Goal: Find specific page/section: Find specific page/section

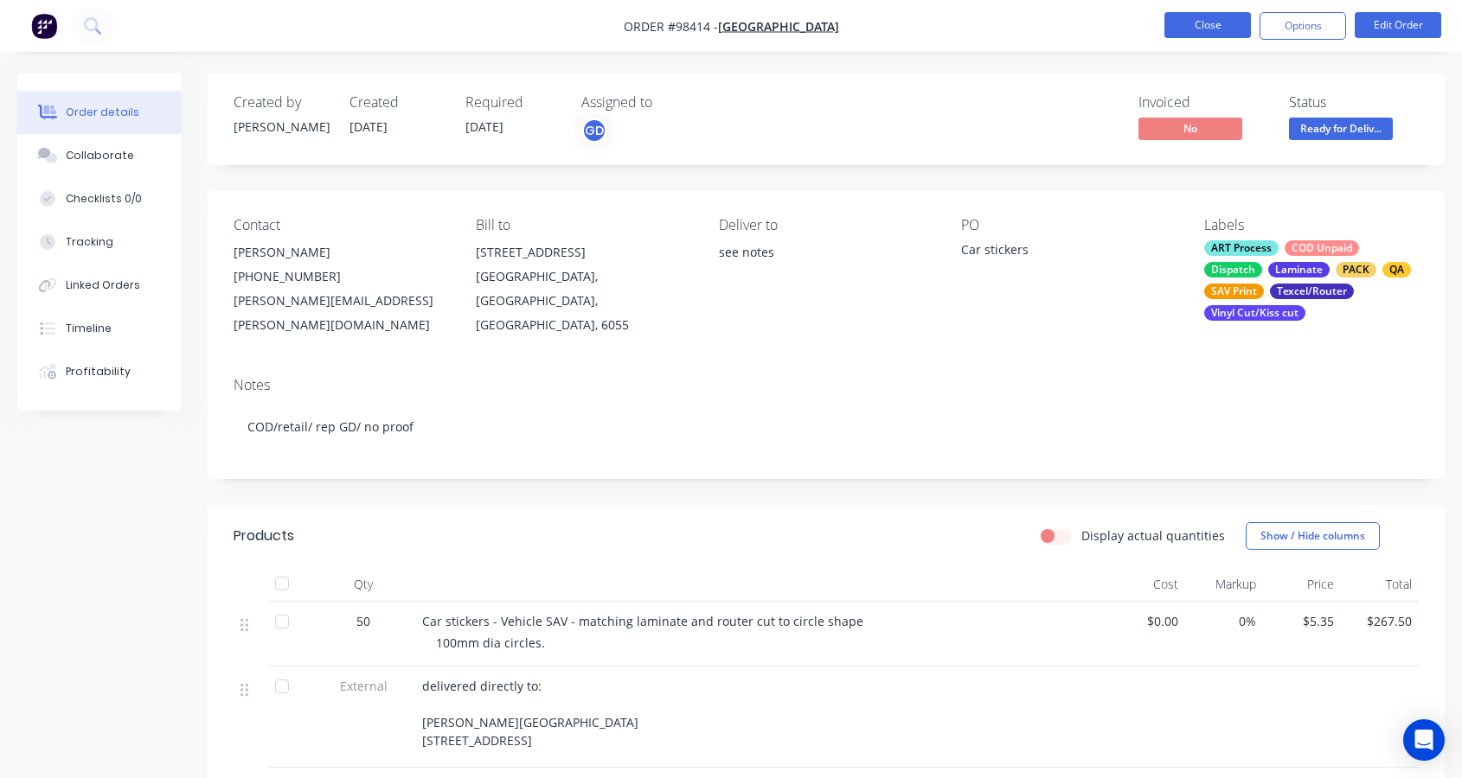
scroll to position [26, 0]
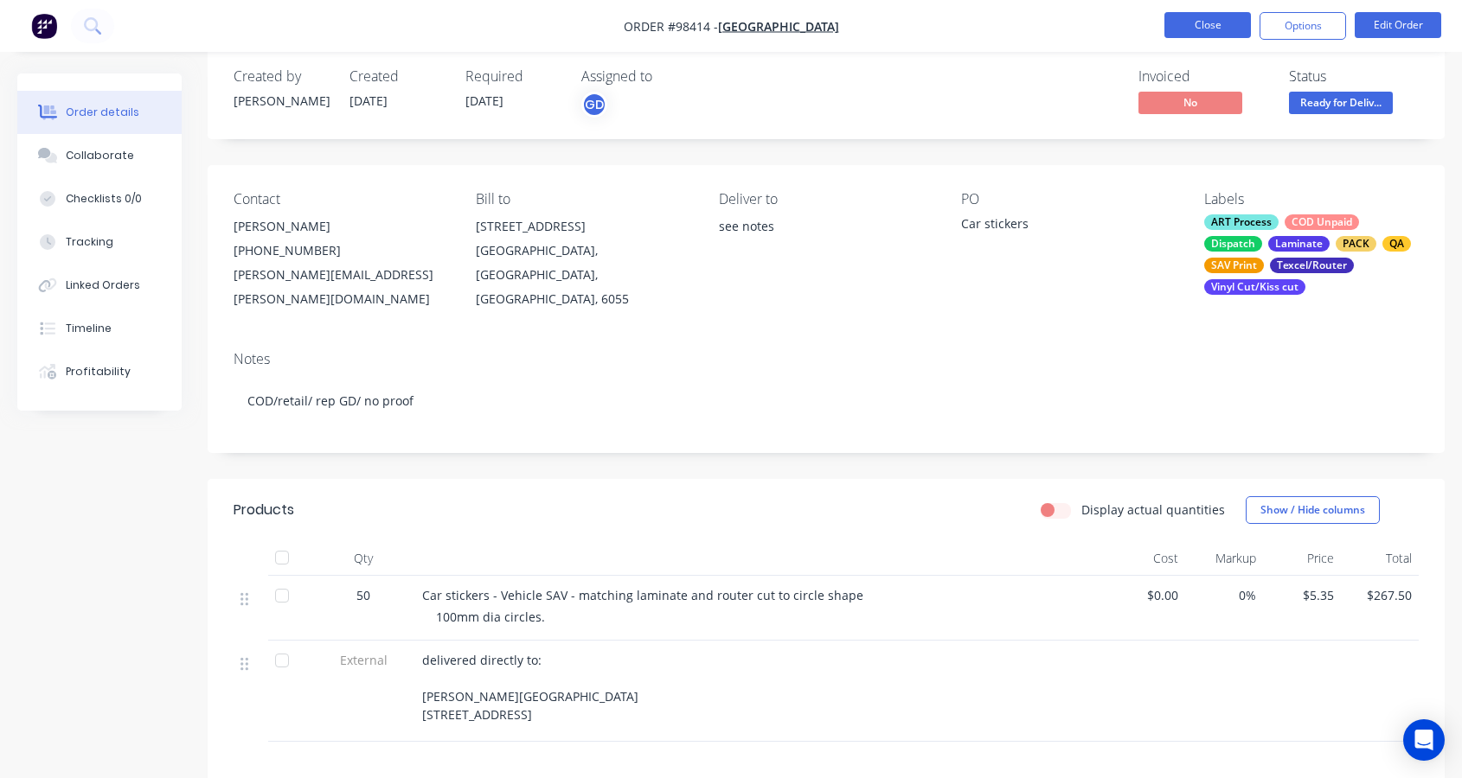
click at [1204, 29] on button "Close" at bounding box center [1207, 25] width 86 height 26
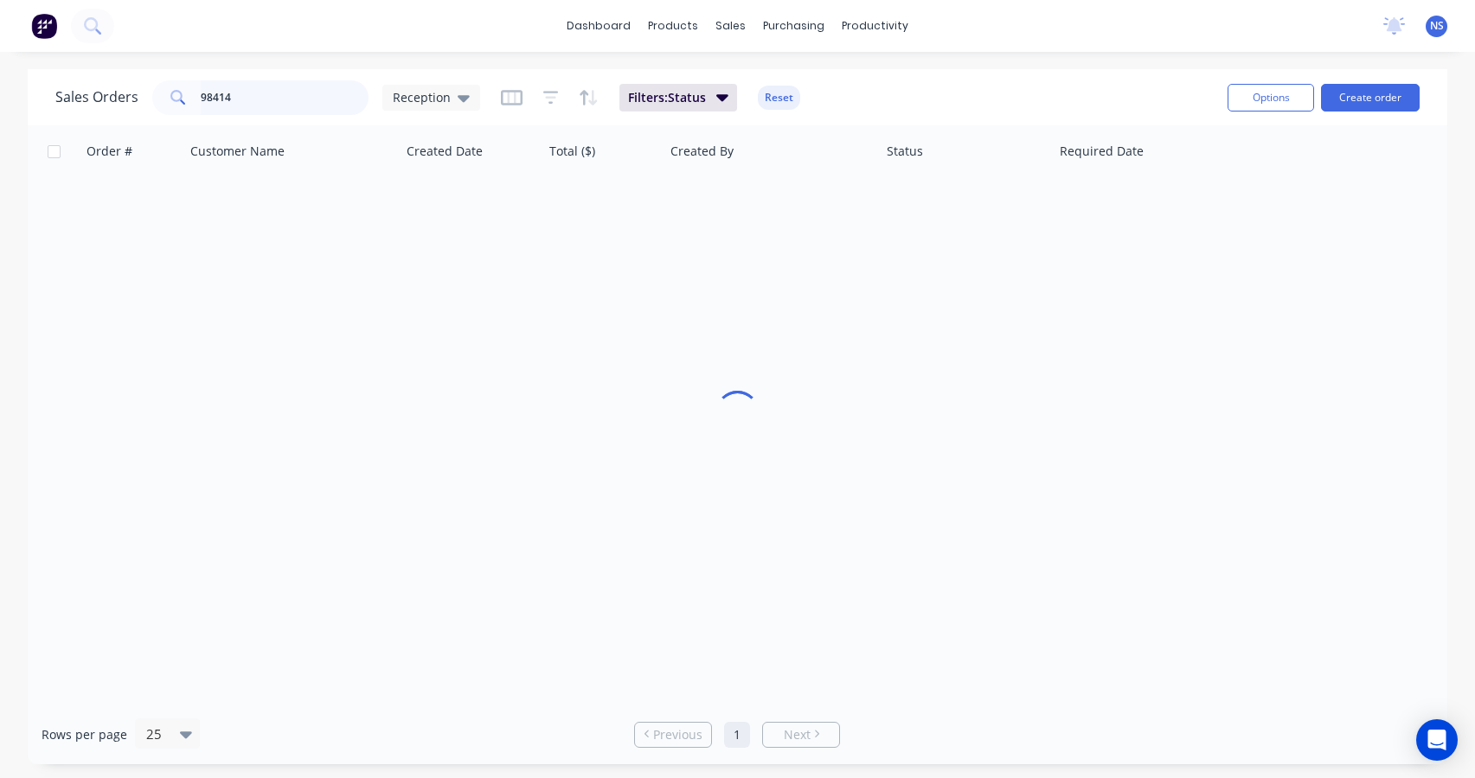
click at [268, 101] on input "98414" at bounding box center [285, 97] width 169 height 35
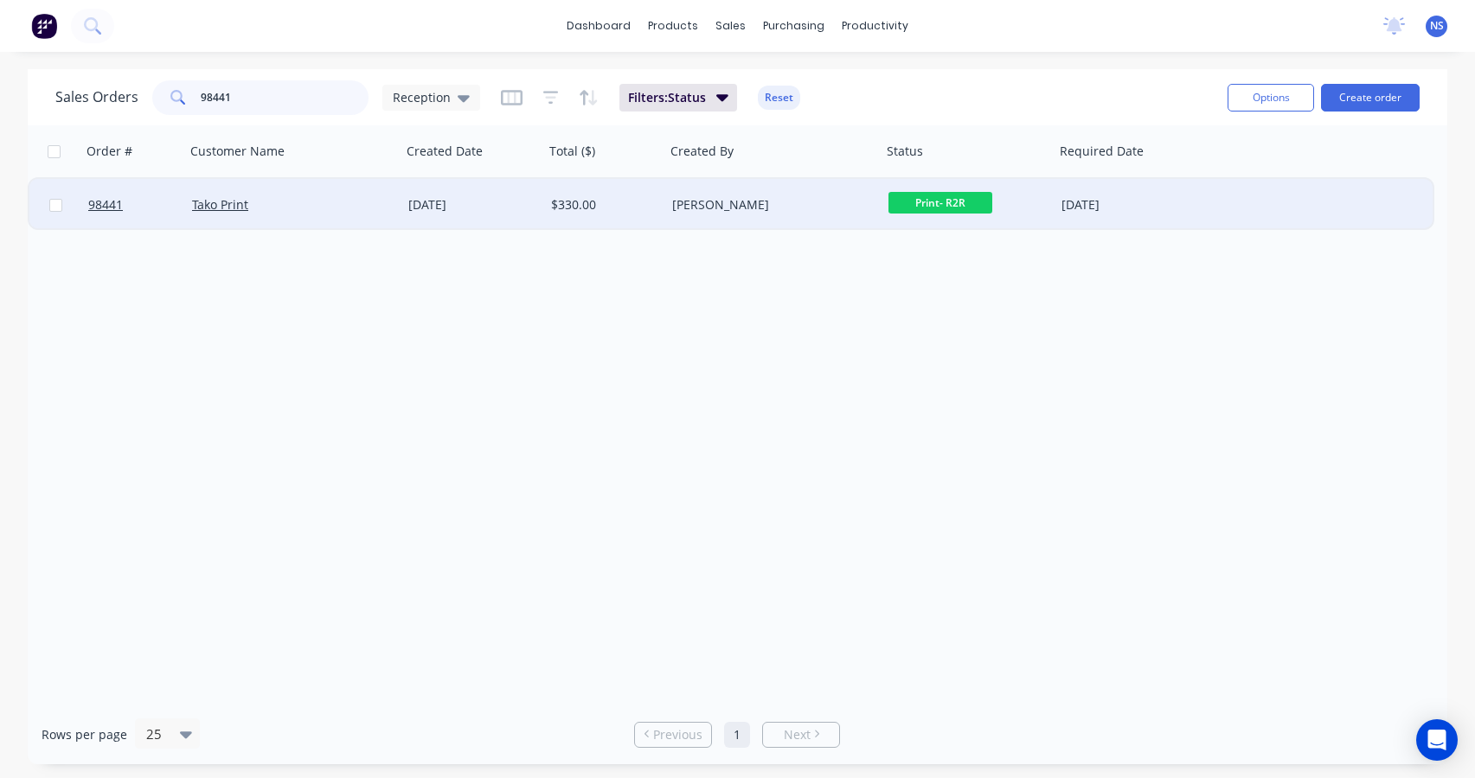
type input "98441"
click at [362, 213] on div "Tako Print" at bounding box center [288, 204] width 192 height 17
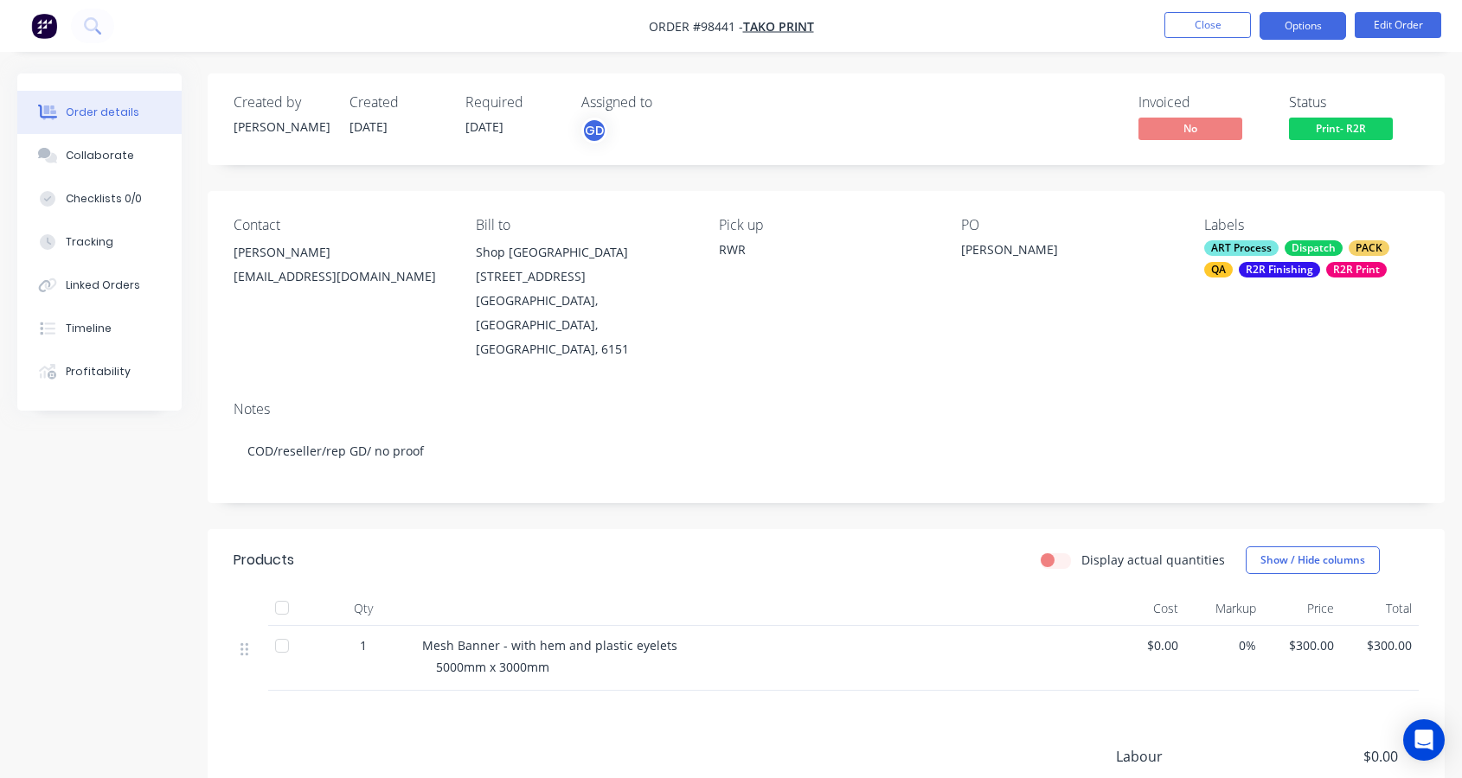
click at [1303, 22] on button "Options" at bounding box center [1302, 26] width 86 height 28
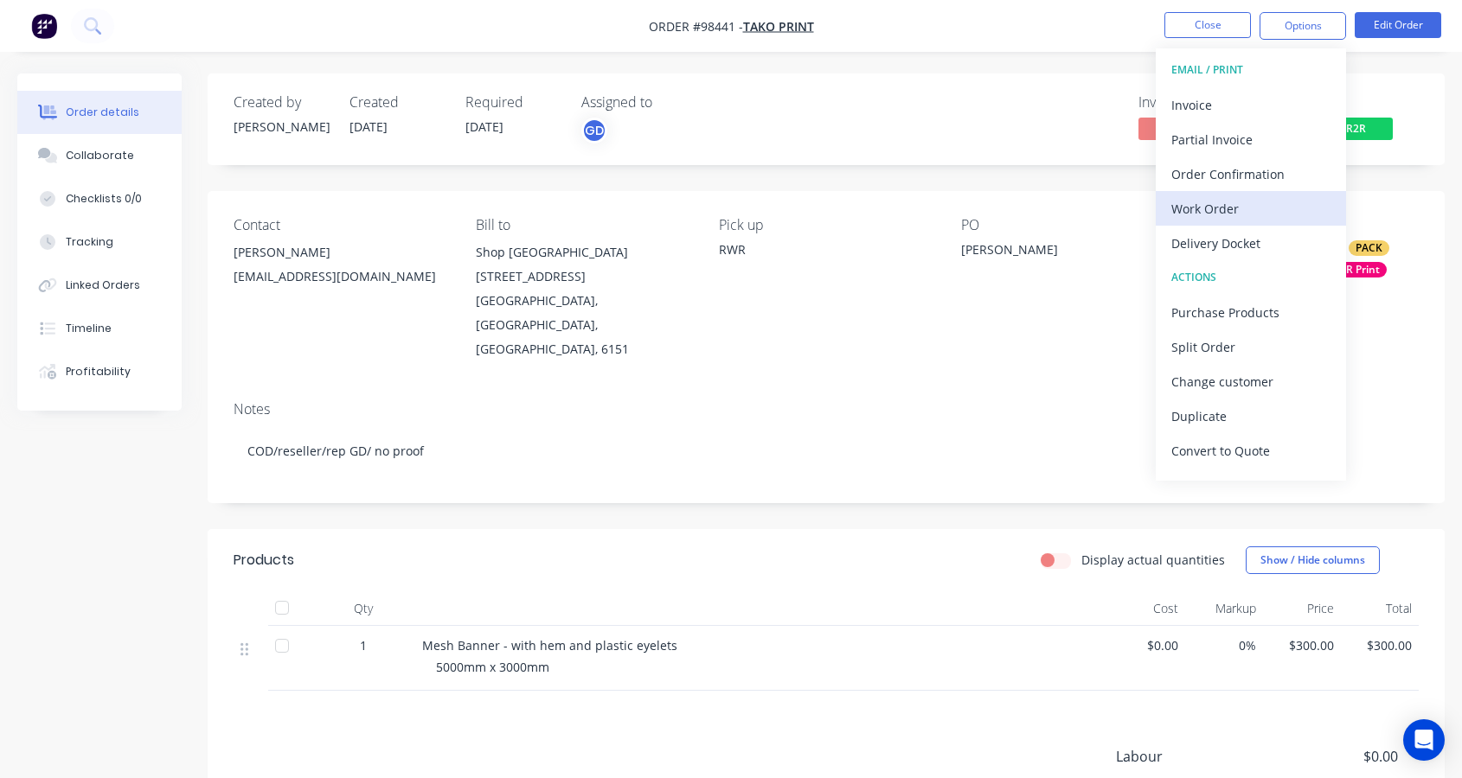
click at [1260, 204] on div "Work Order" at bounding box center [1250, 208] width 159 height 25
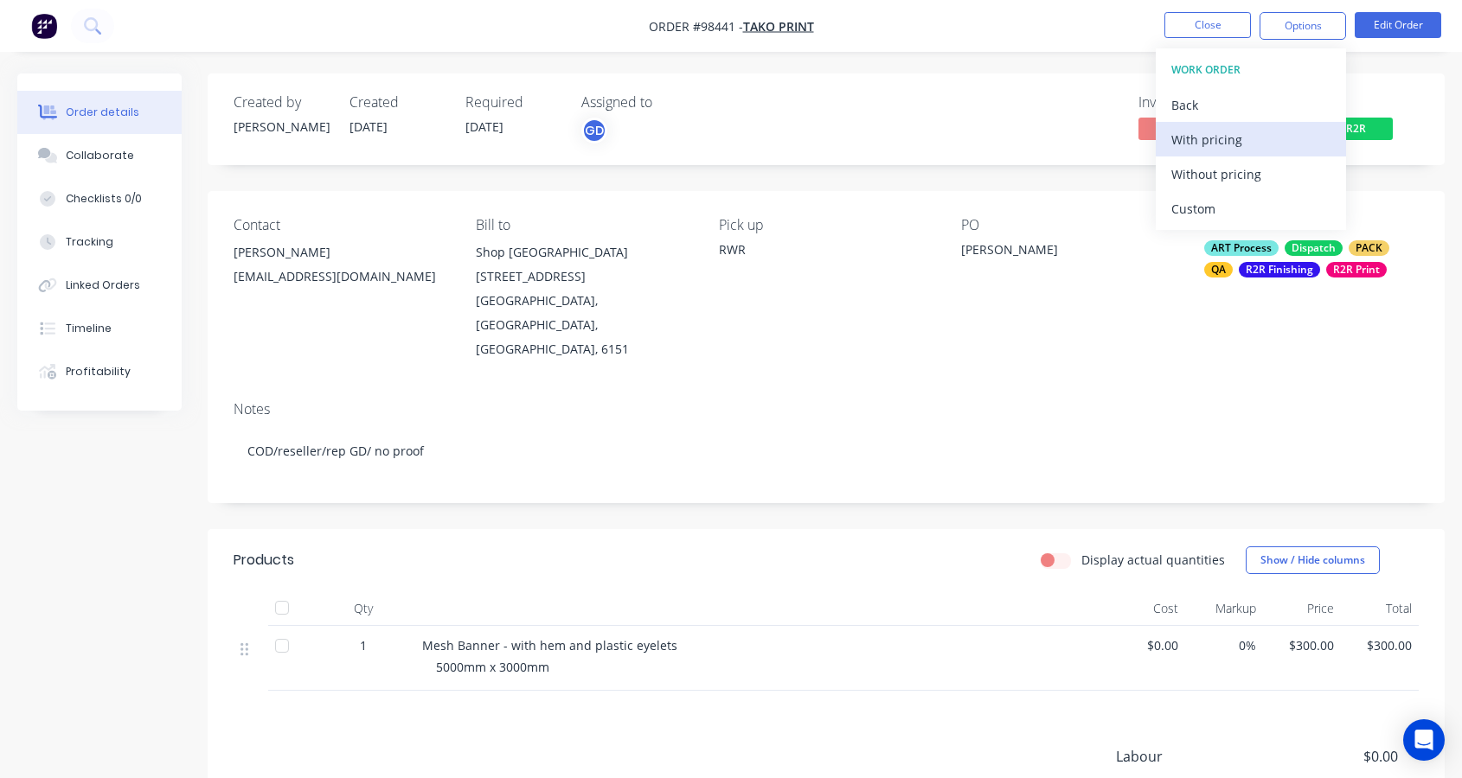
click at [1229, 138] on div "With pricing" at bounding box center [1250, 139] width 159 height 25
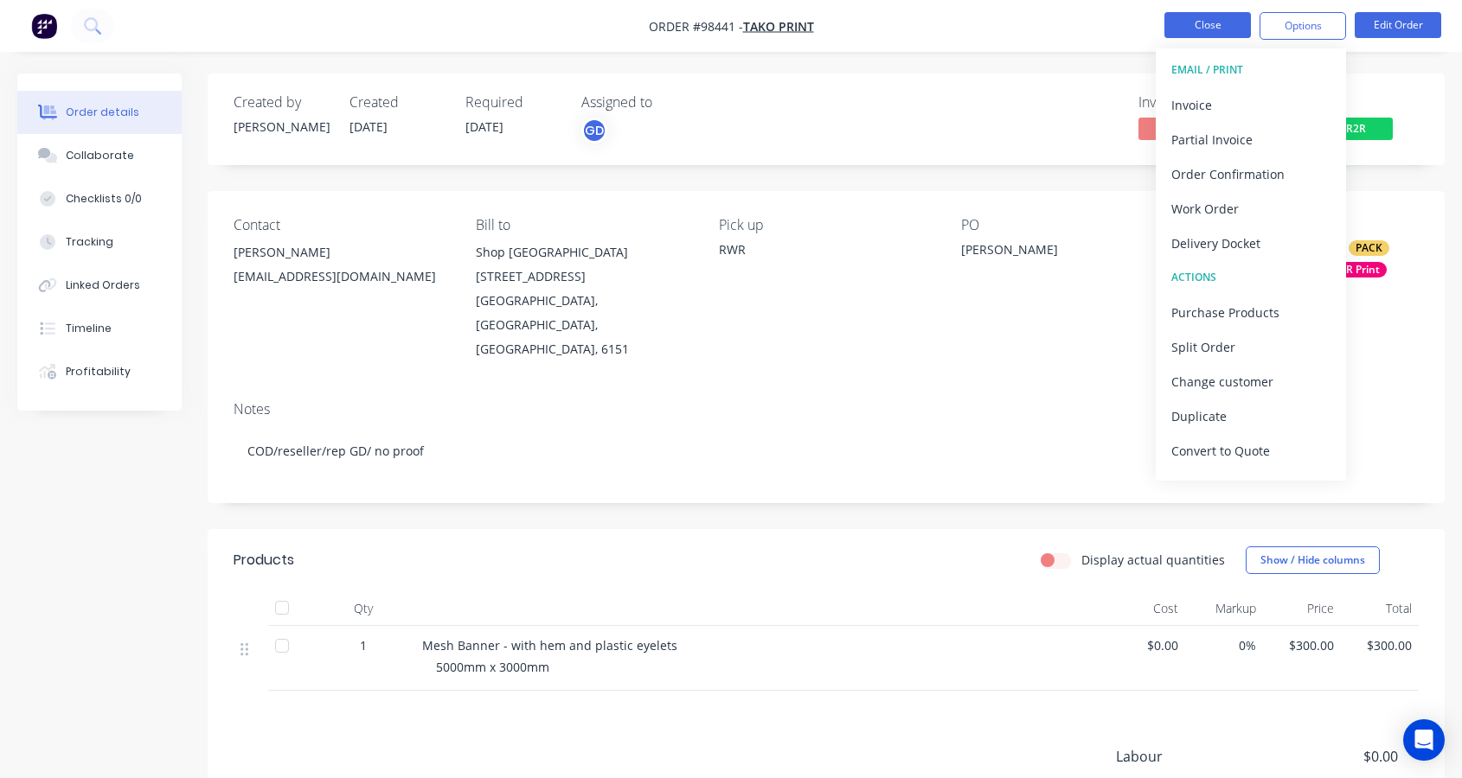
click at [1188, 27] on button "Close" at bounding box center [1207, 25] width 86 height 26
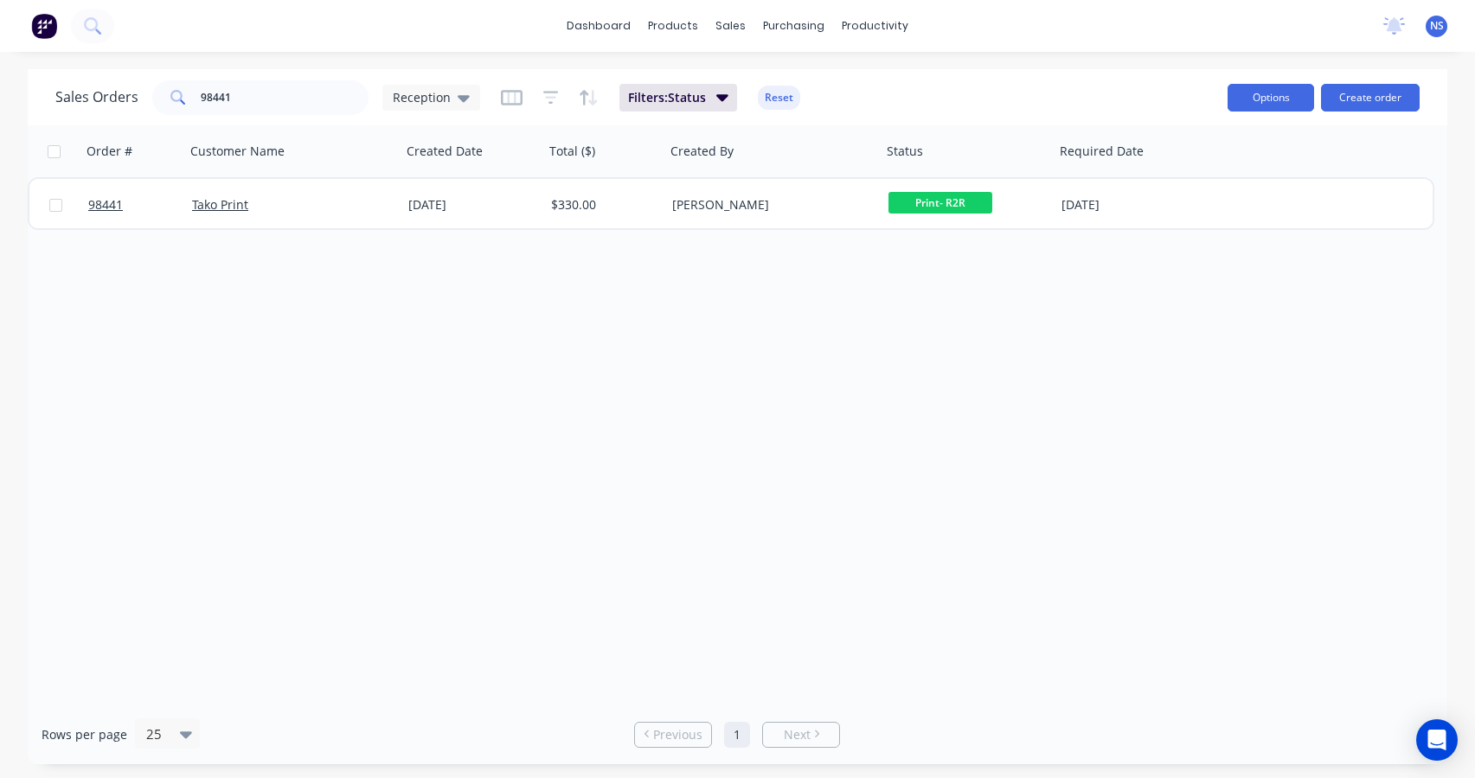
click at [1281, 93] on button "Options" at bounding box center [1270, 98] width 86 height 28
click at [280, 96] on input "98441" at bounding box center [285, 97] width 169 height 35
click at [272, 99] on input "98441" at bounding box center [285, 97] width 169 height 35
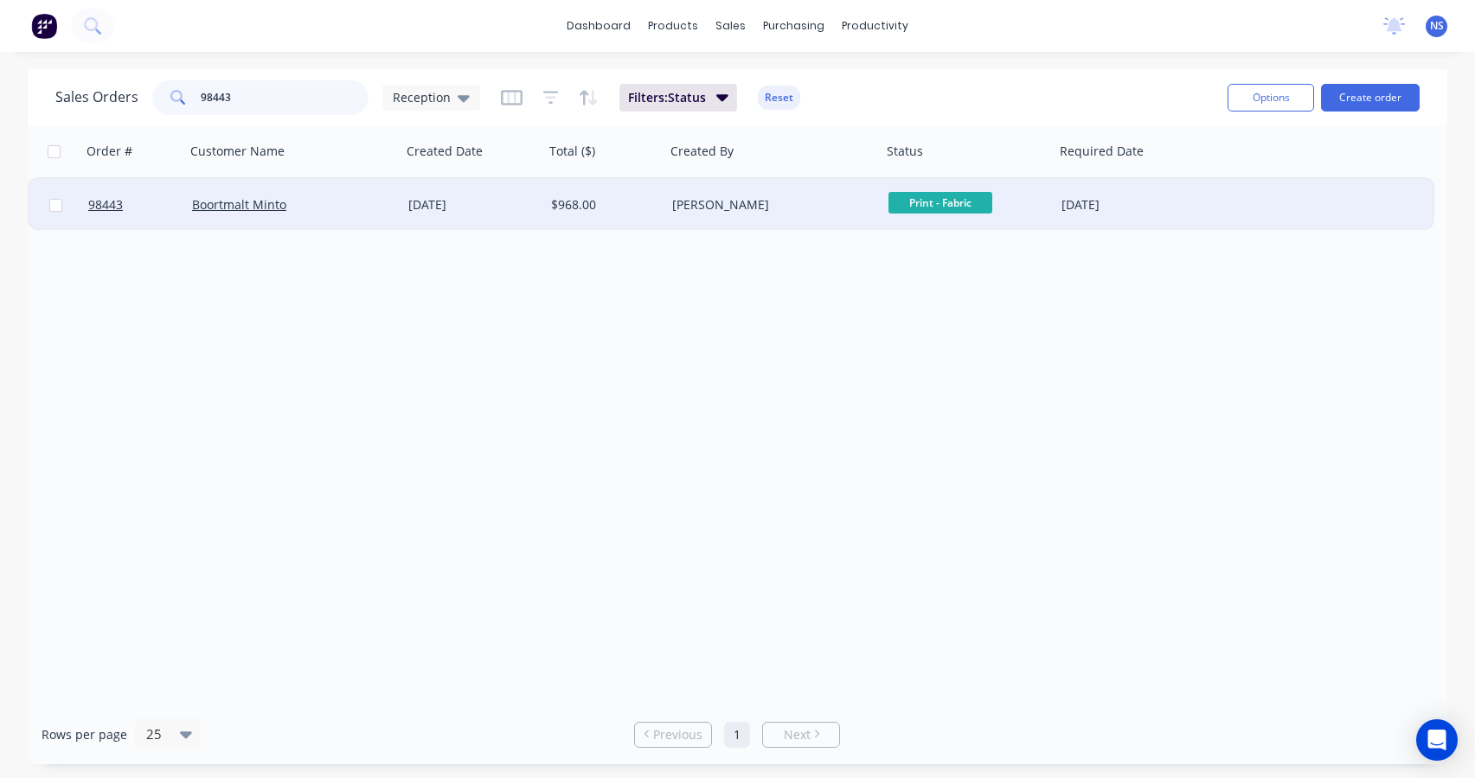
type input "98443"
click at [835, 202] on div "[PERSON_NAME]" at bounding box center [768, 204] width 192 height 17
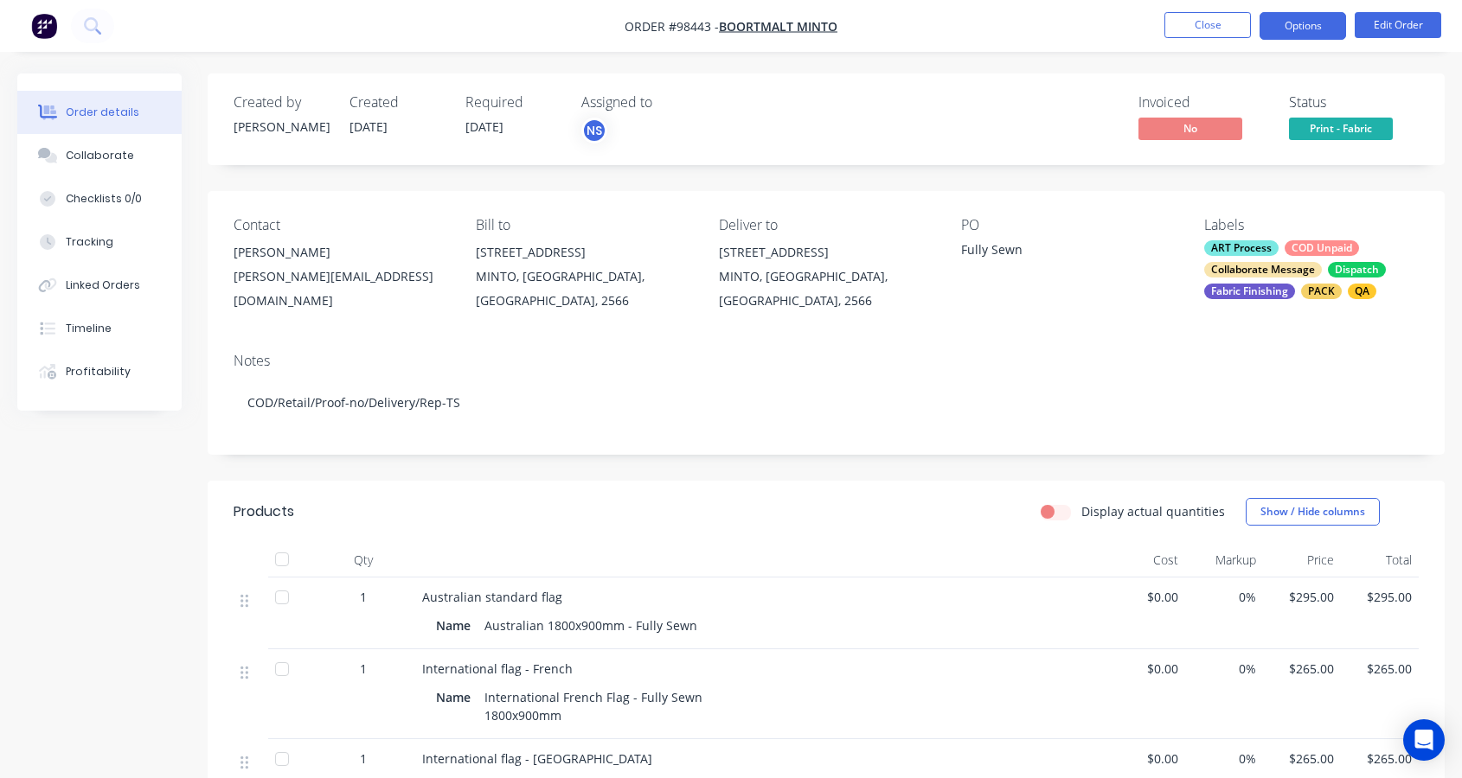
click at [1289, 22] on button "Options" at bounding box center [1302, 26] width 86 height 28
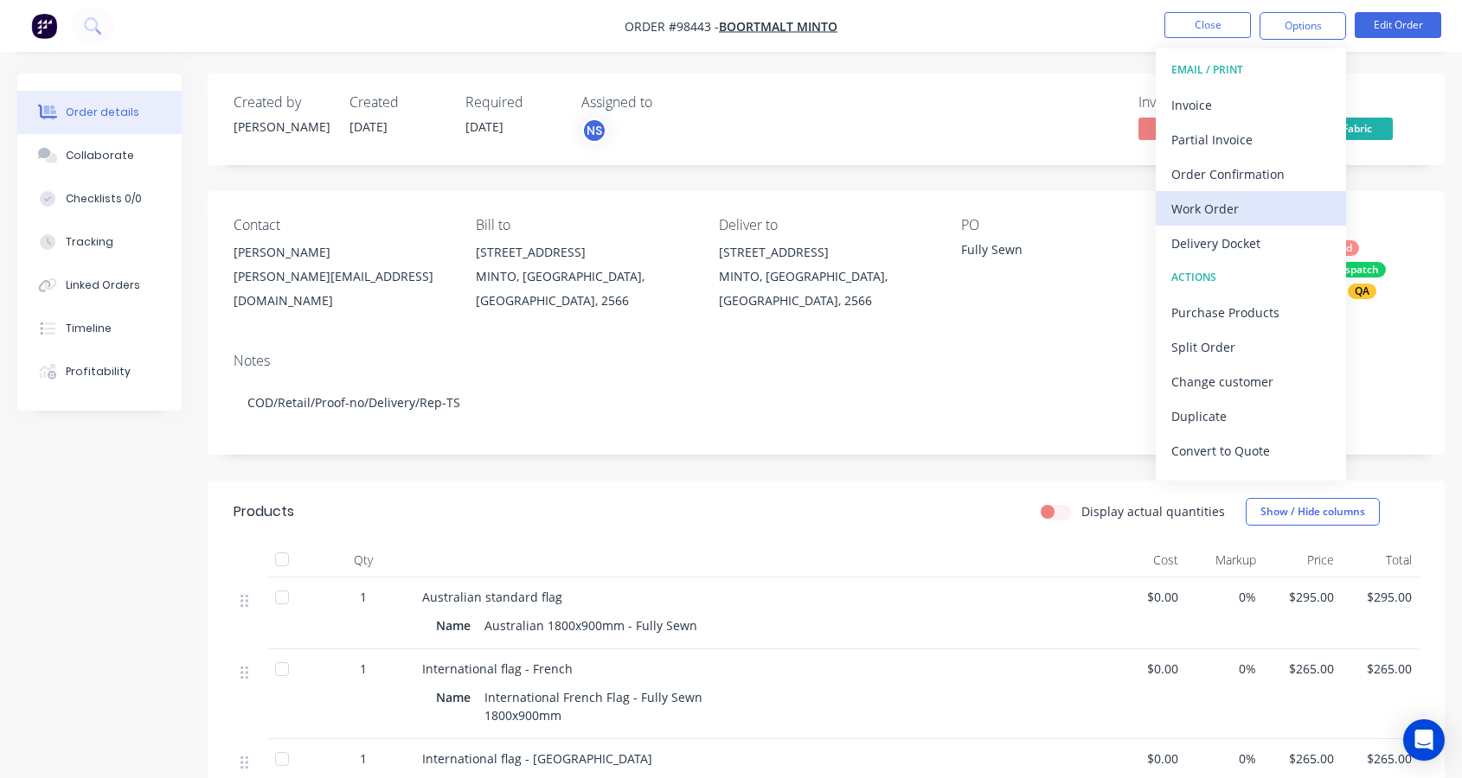
click at [1239, 199] on div "Work Order" at bounding box center [1250, 208] width 159 height 25
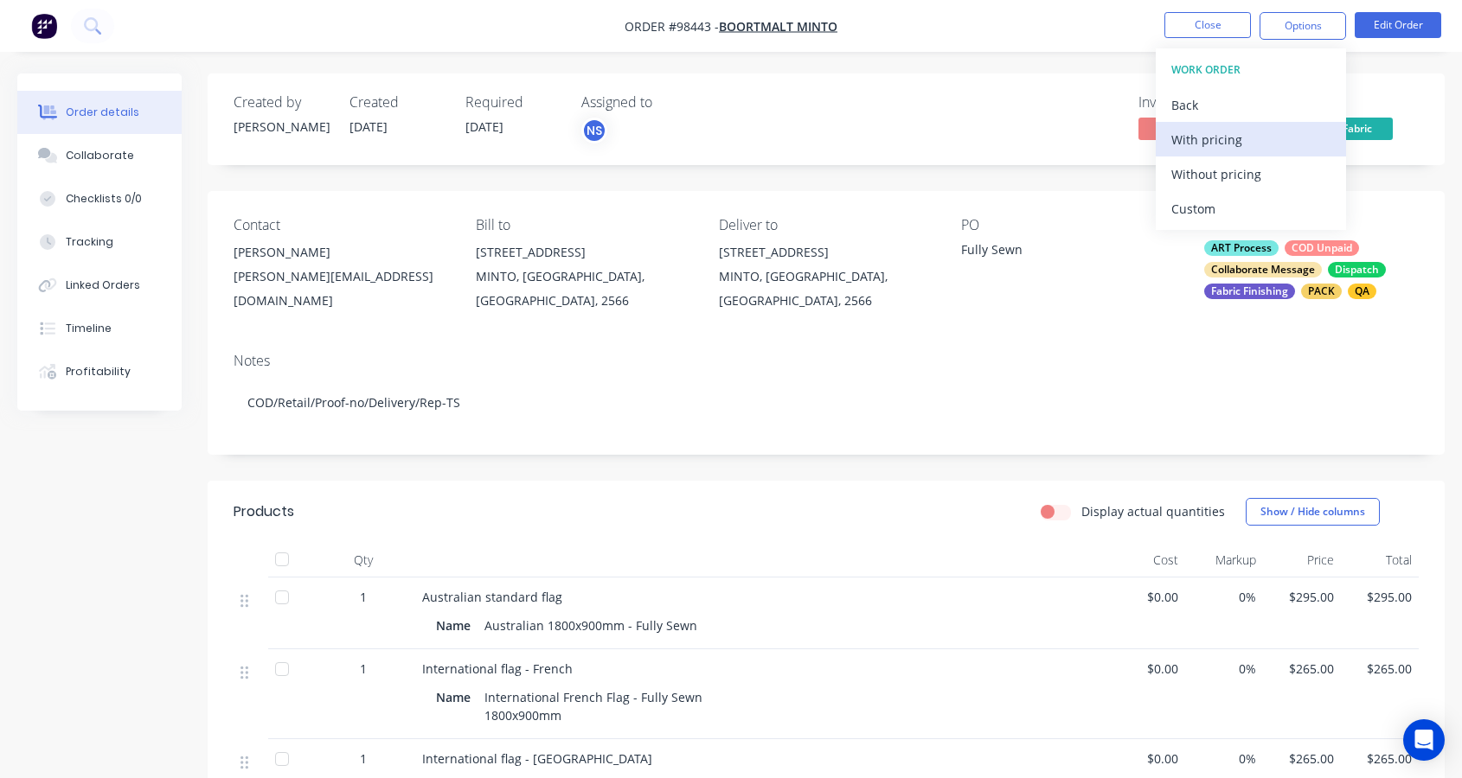
click at [1218, 134] on div "With pricing" at bounding box center [1250, 139] width 159 height 25
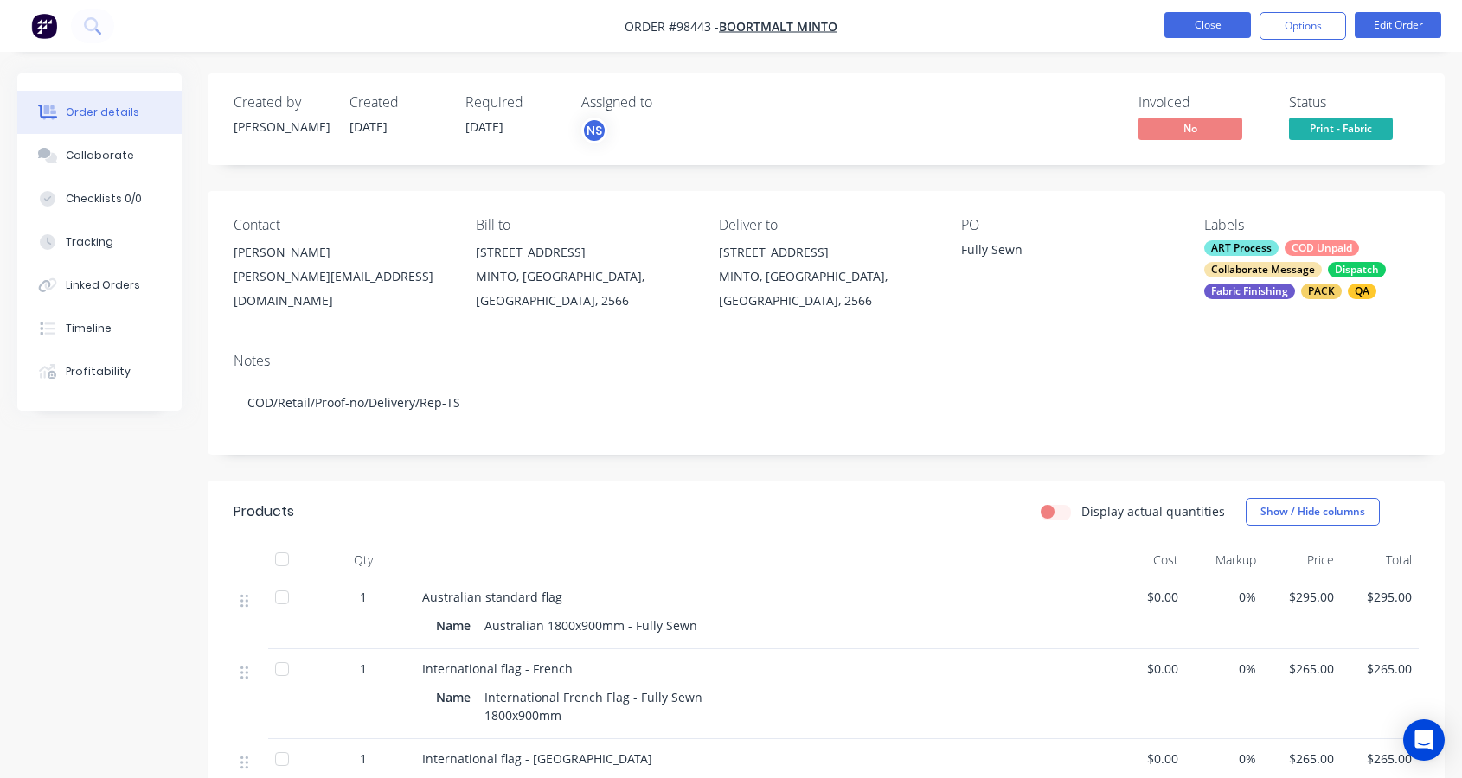
click at [1177, 24] on button "Close" at bounding box center [1207, 25] width 86 height 26
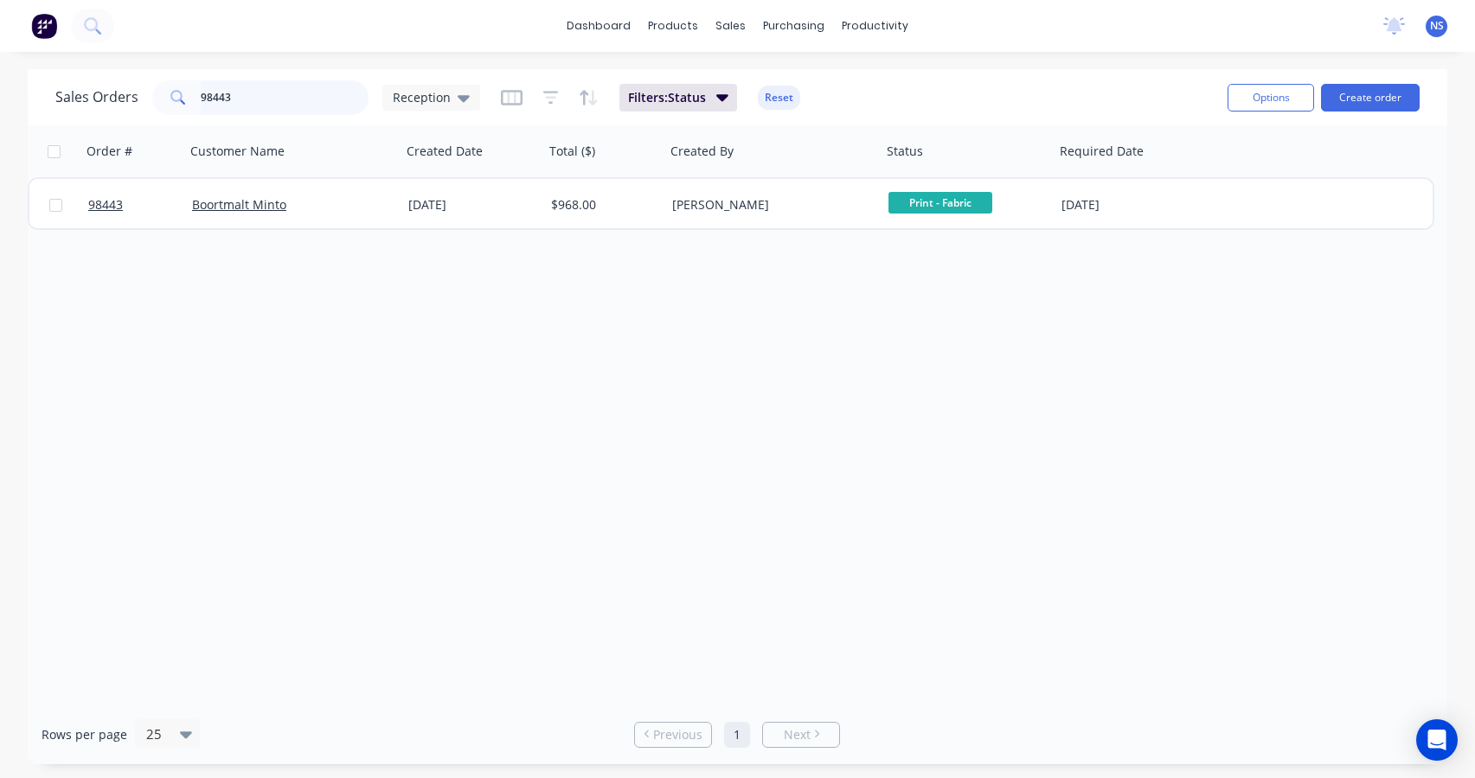
click at [285, 98] on input "98443" at bounding box center [285, 97] width 169 height 35
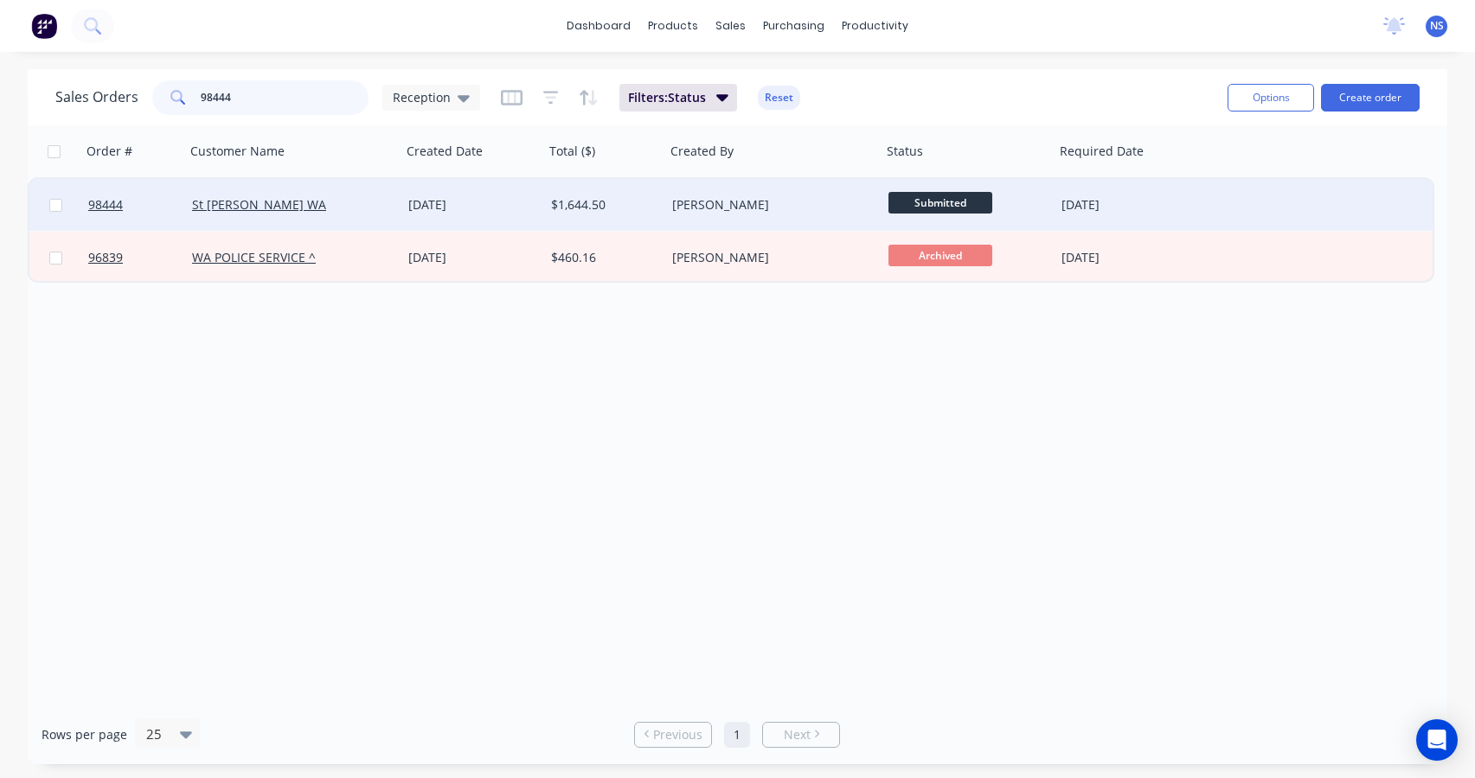
type input "98444"
click at [800, 210] on div "[PERSON_NAME]" at bounding box center [768, 204] width 192 height 17
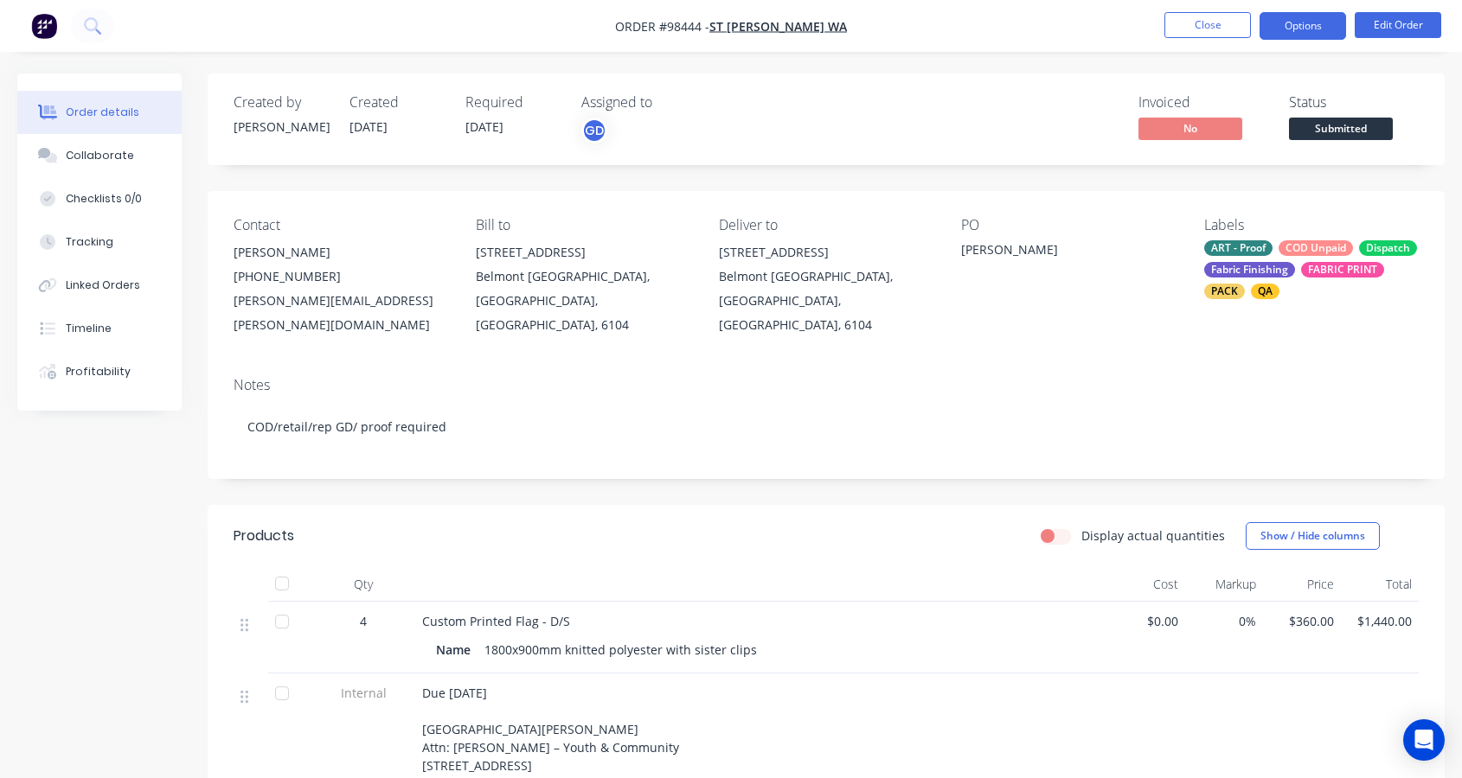
click at [1294, 24] on button "Options" at bounding box center [1302, 26] width 86 height 28
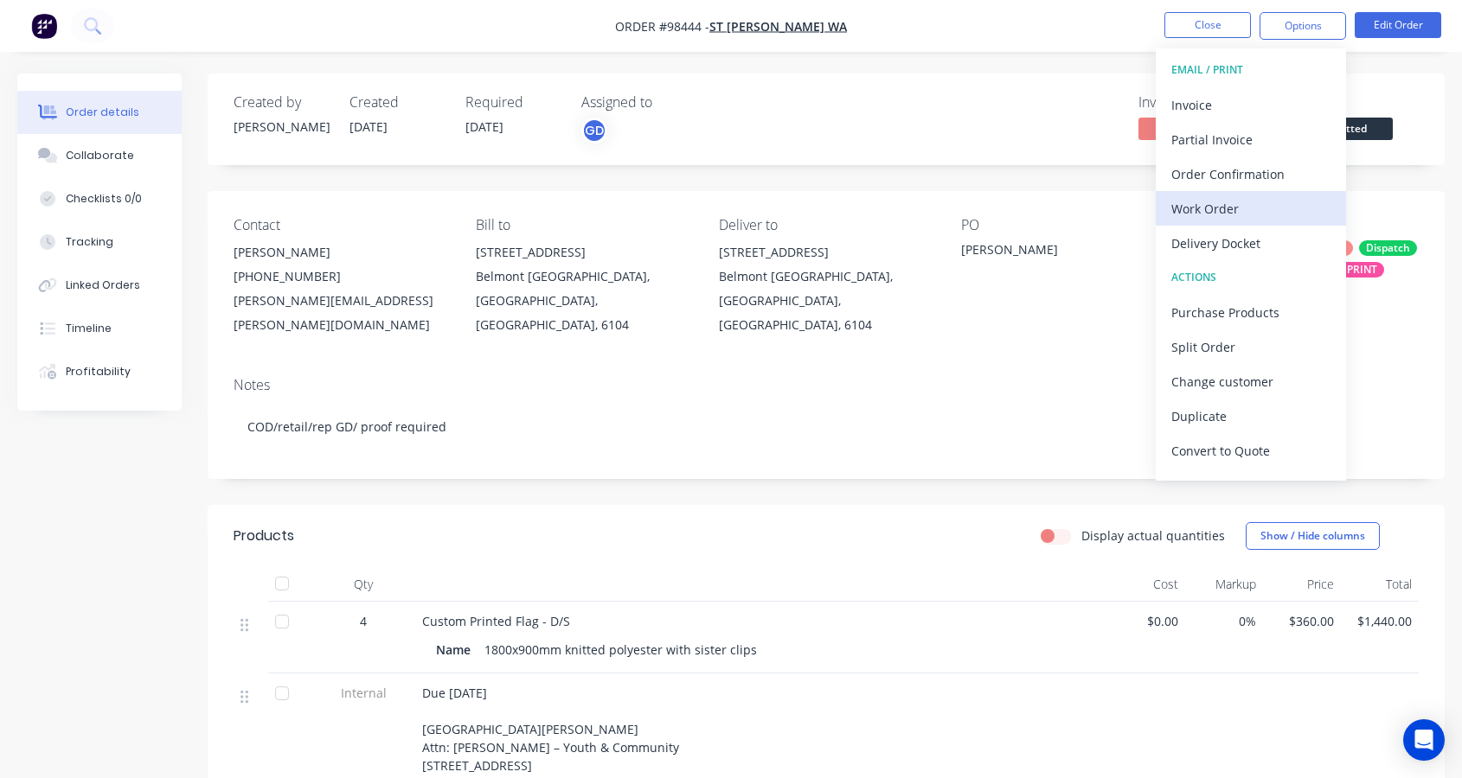
click at [1232, 208] on div "Work Order" at bounding box center [1250, 208] width 159 height 25
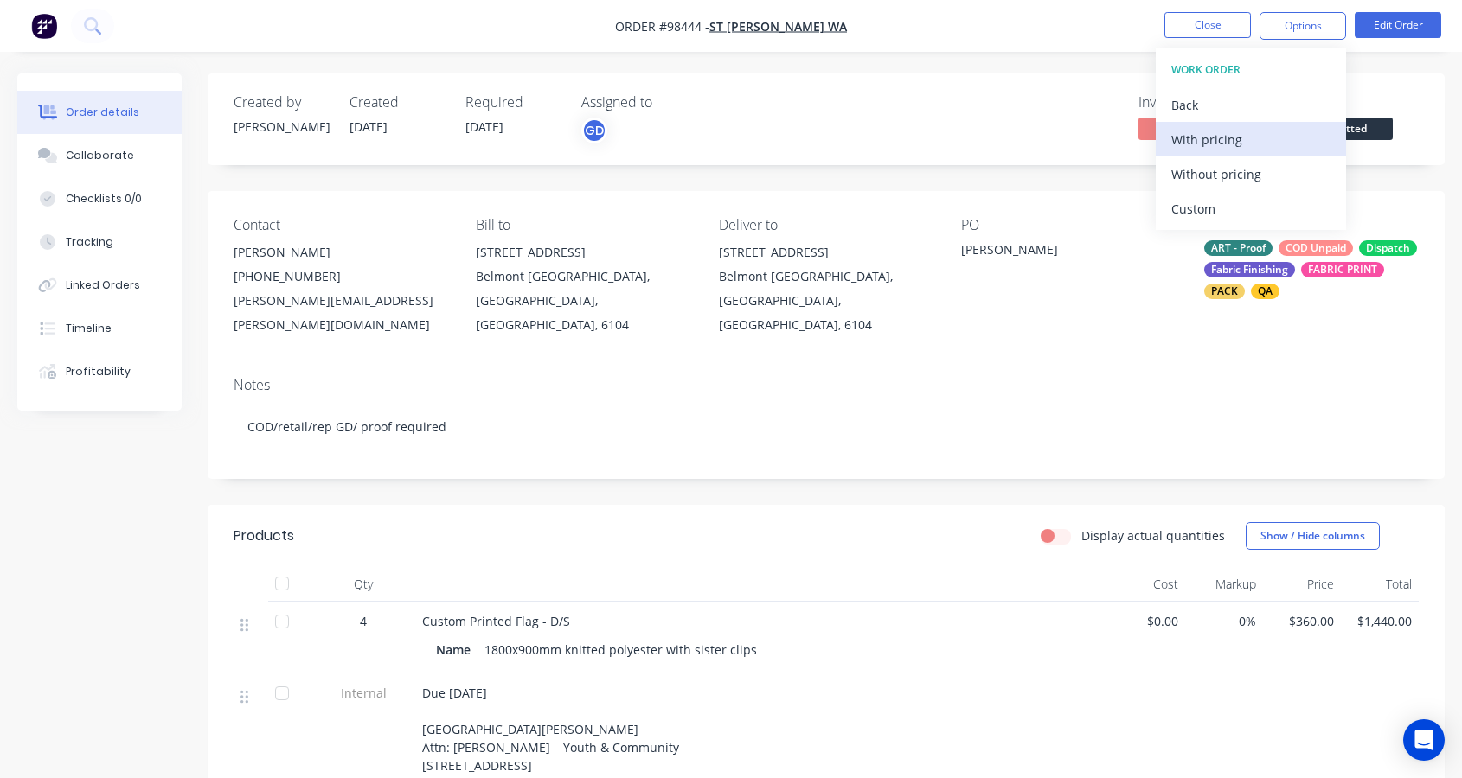
click at [1210, 149] on div "With pricing" at bounding box center [1250, 139] width 159 height 25
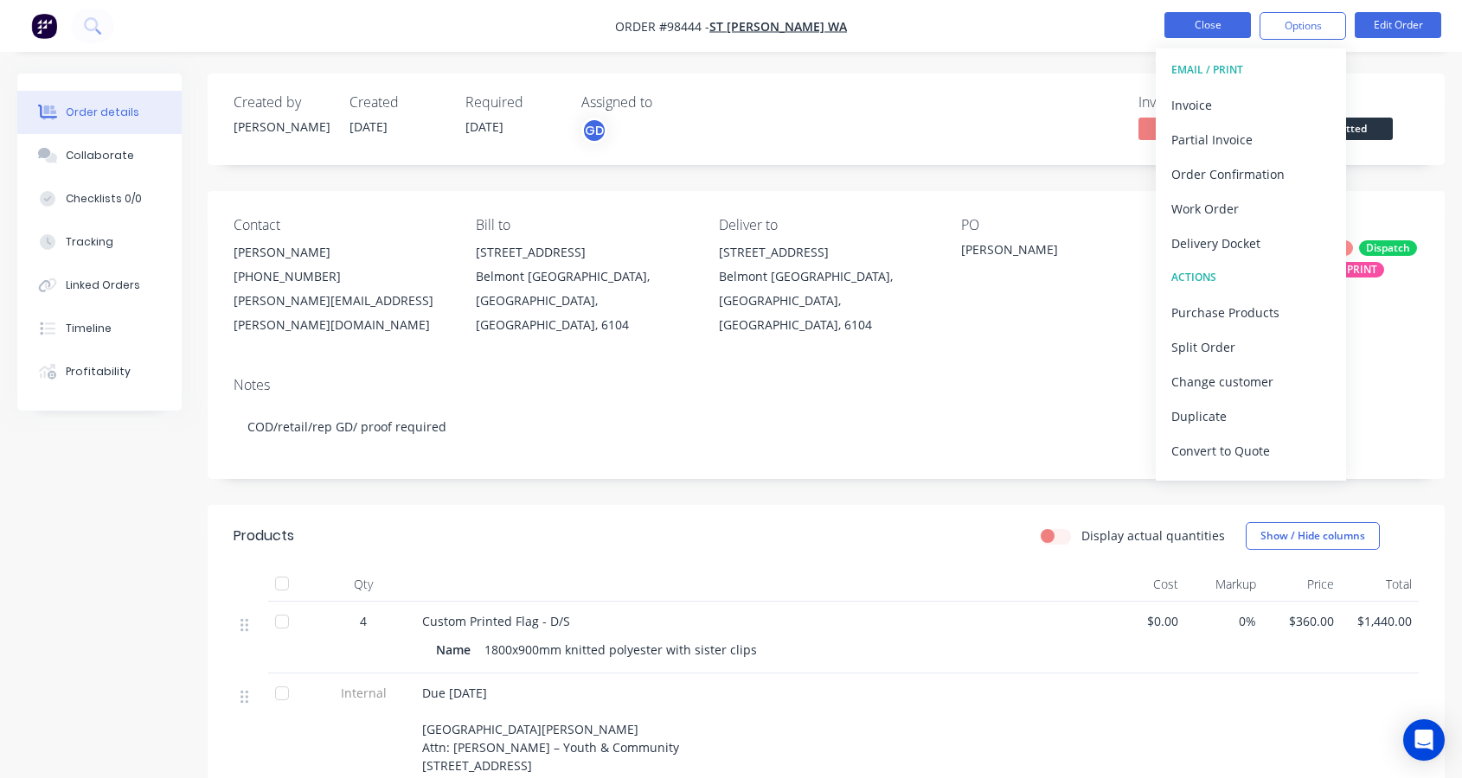
click at [1211, 21] on button "Close" at bounding box center [1207, 25] width 86 height 26
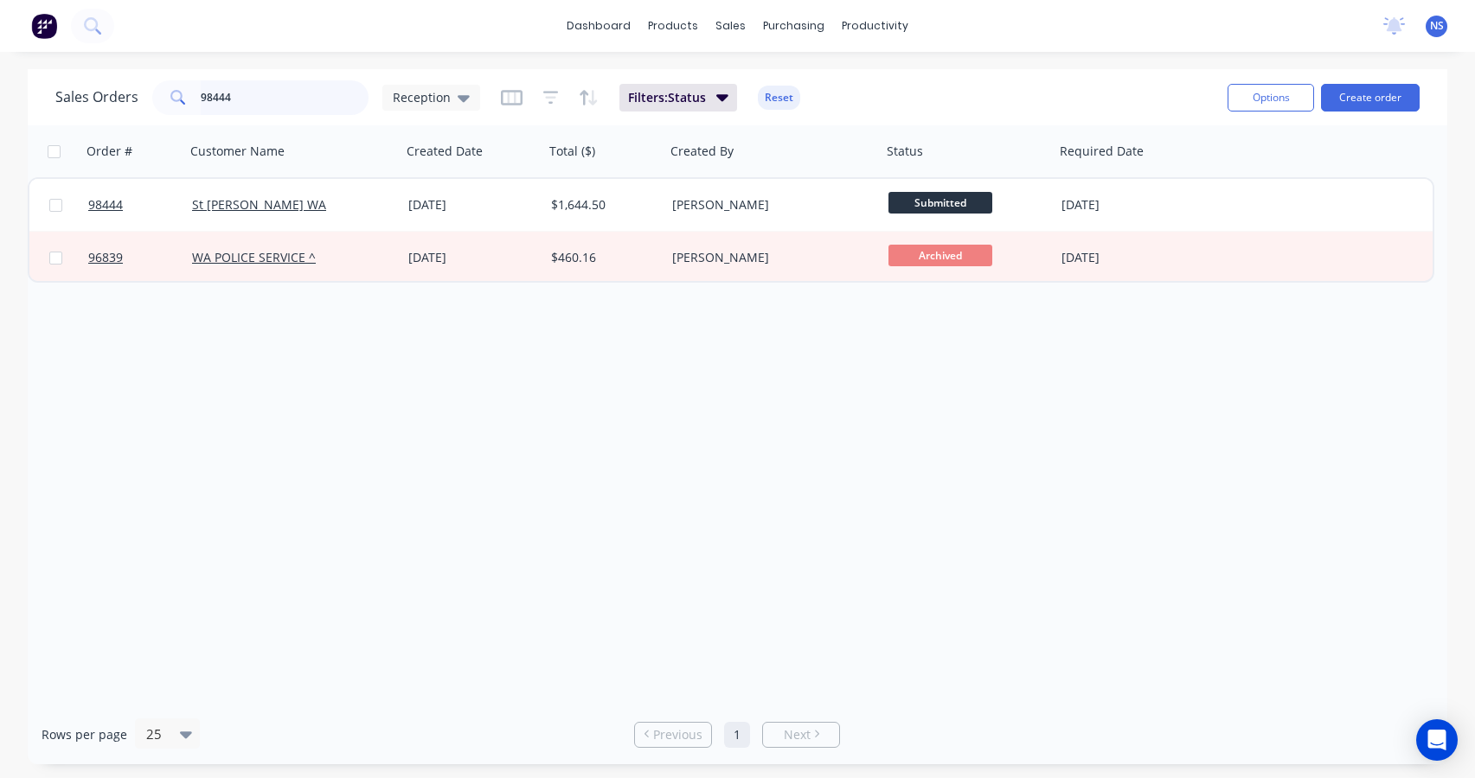
click at [266, 96] on input "98444" at bounding box center [285, 97] width 169 height 35
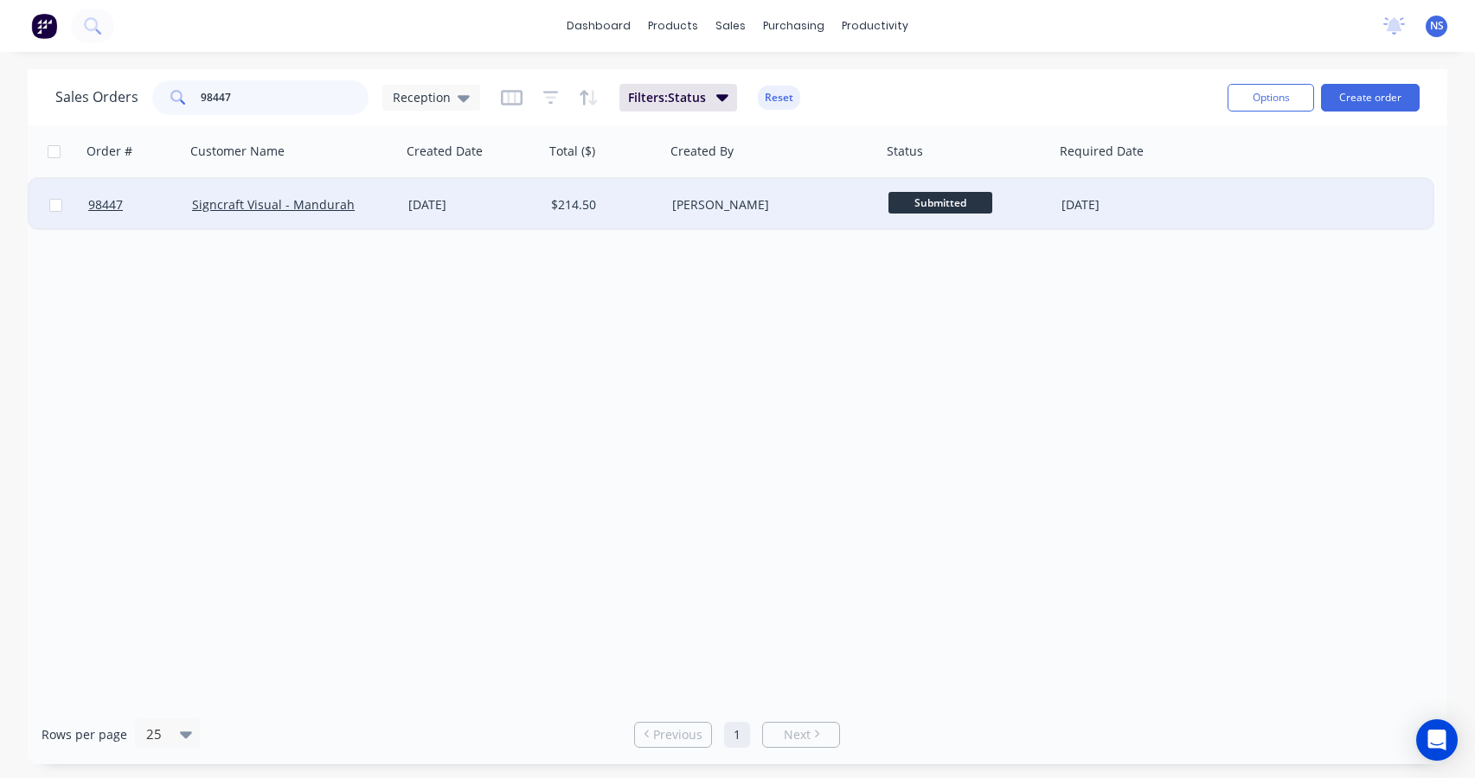
type input "98447"
click at [516, 209] on div "[DATE]" at bounding box center [472, 204] width 129 height 17
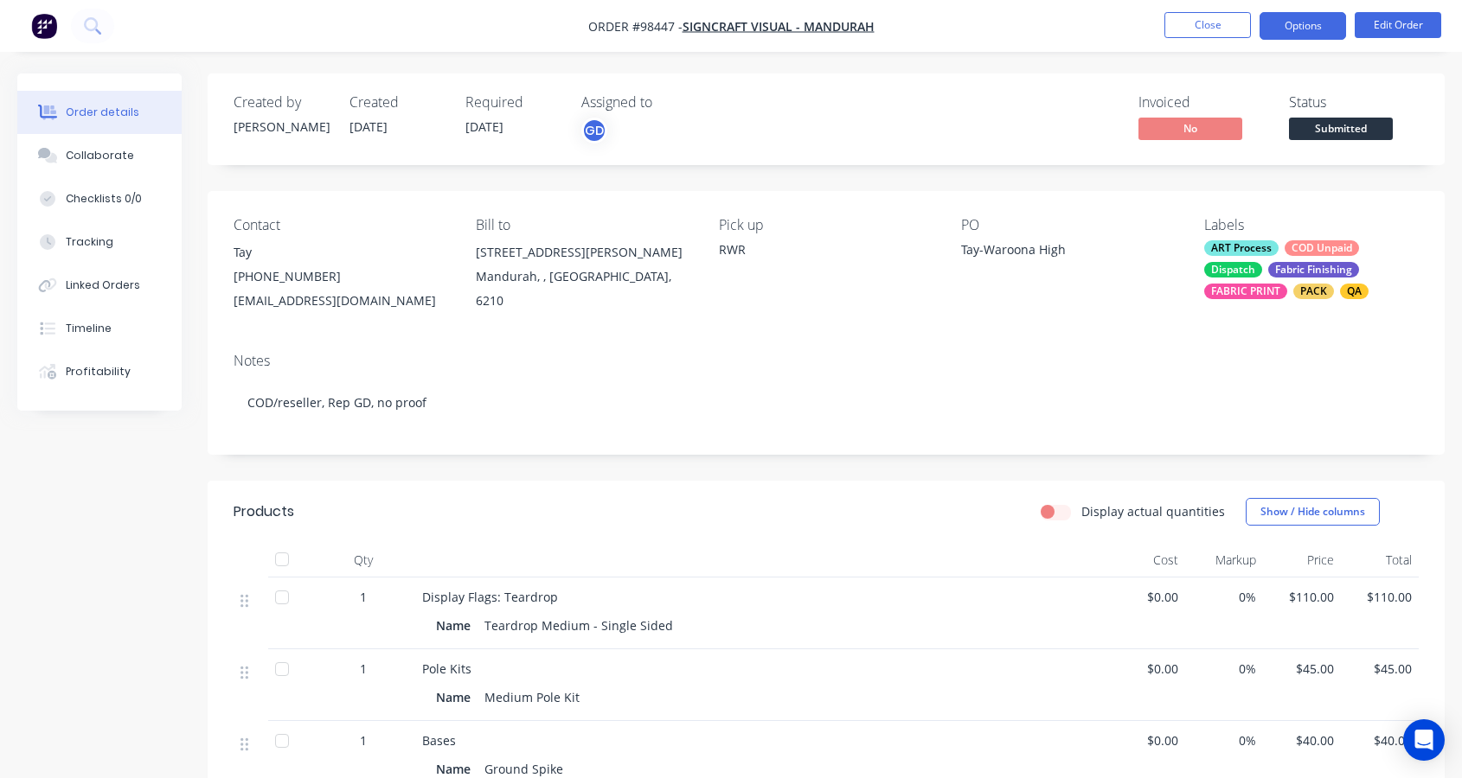
click at [1304, 21] on button "Options" at bounding box center [1302, 26] width 86 height 28
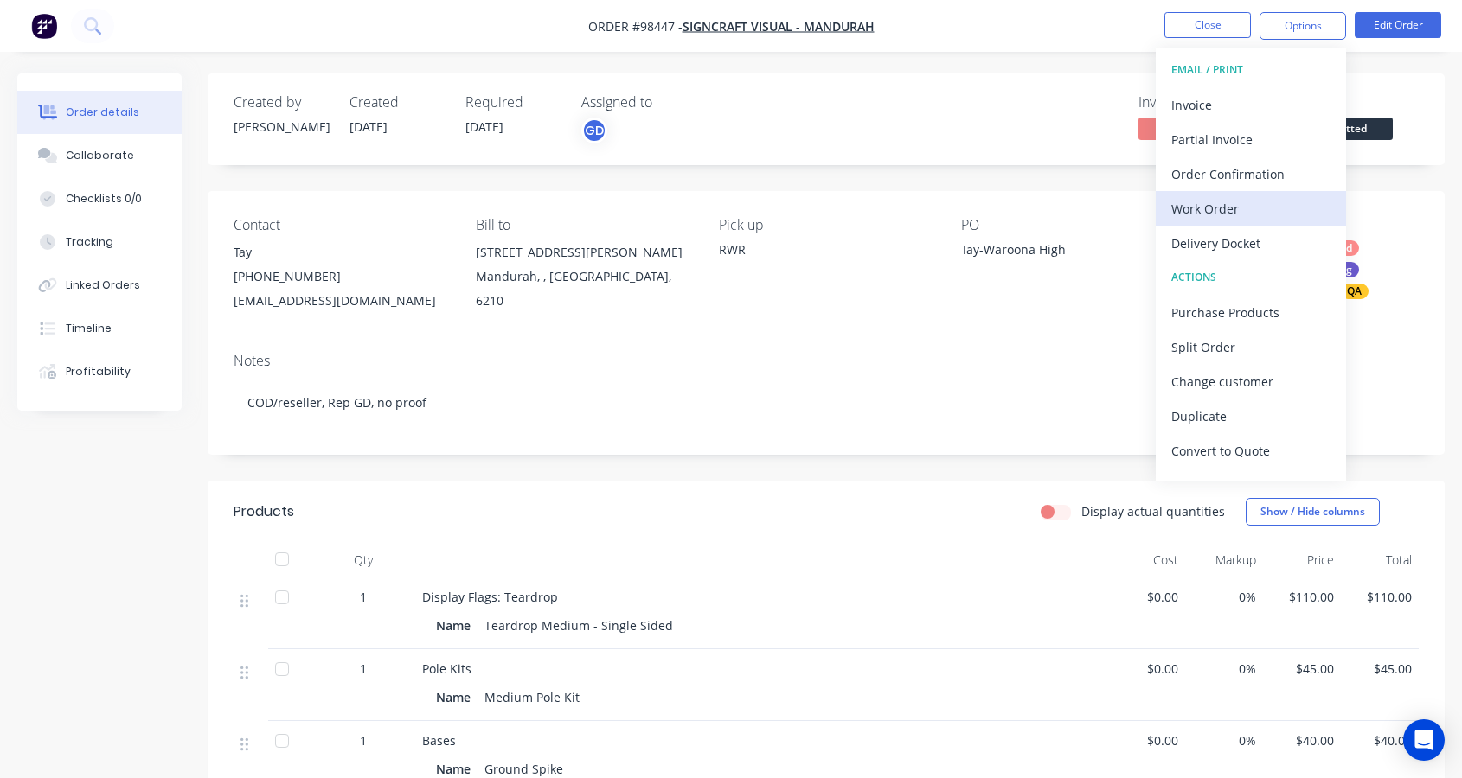
click at [1214, 205] on div "Work Order" at bounding box center [1250, 208] width 159 height 25
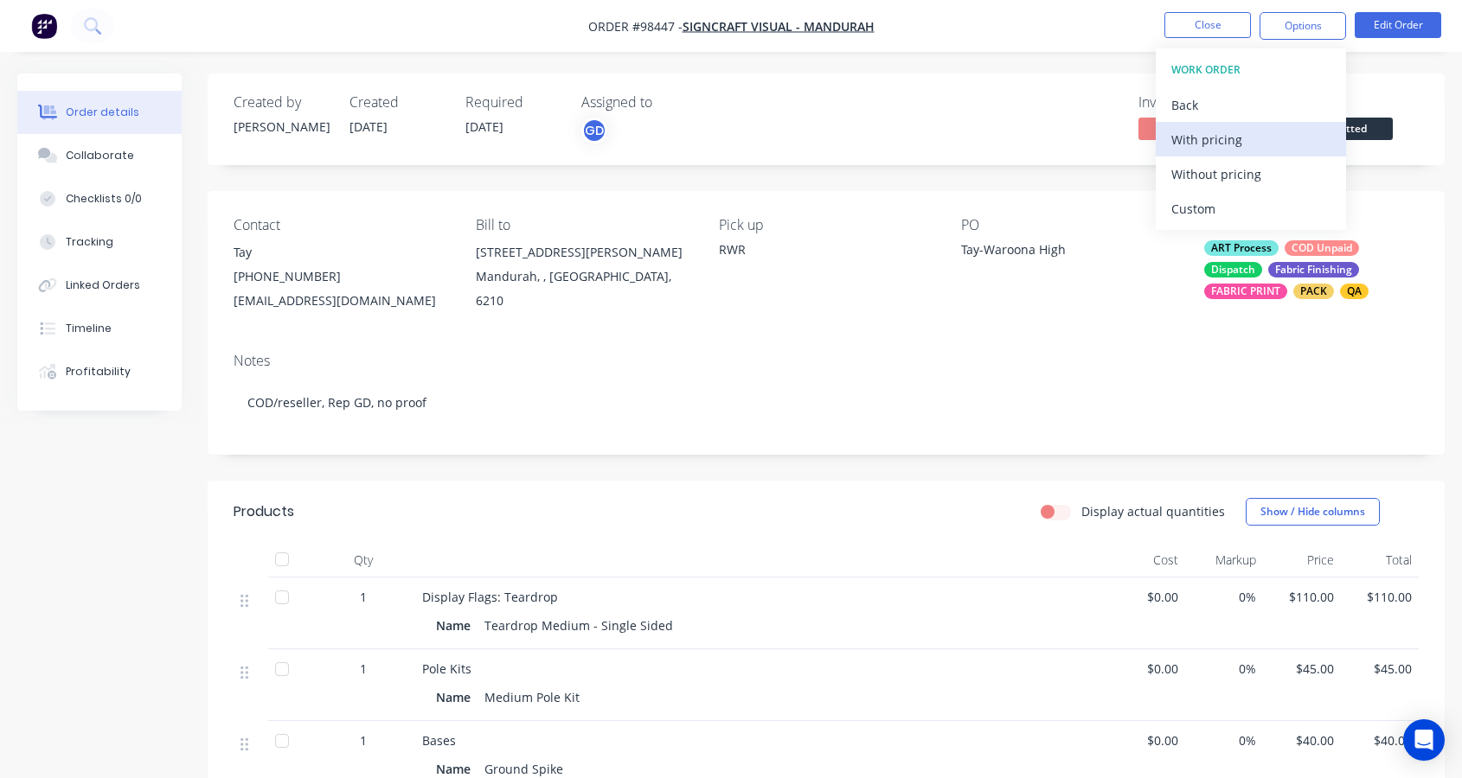
click at [1211, 145] on div "With pricing" at bounding box center [1250, 139] width 159 height 25
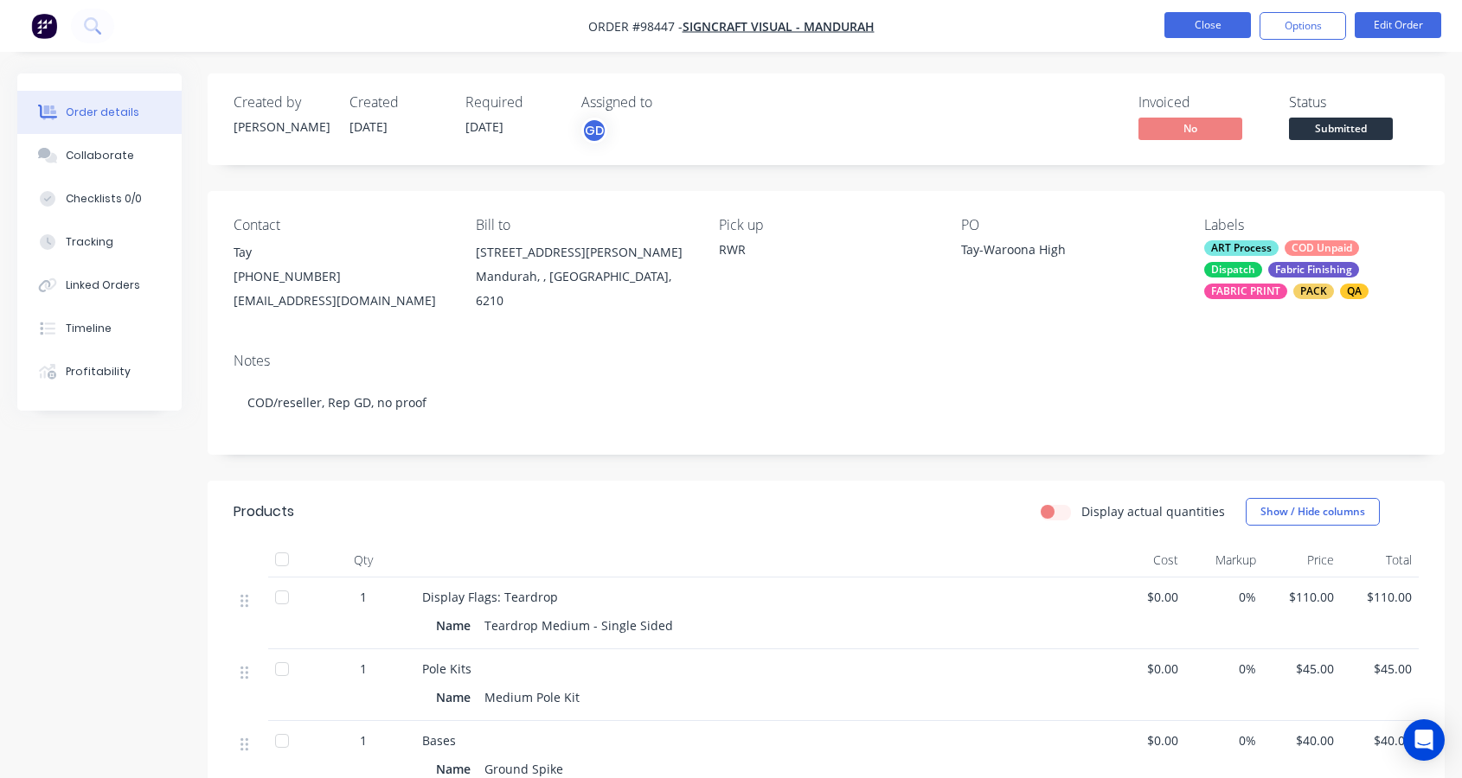
click at [1201, 22] on button "Close" at bounding box center [1207, 25] width 86 height 26
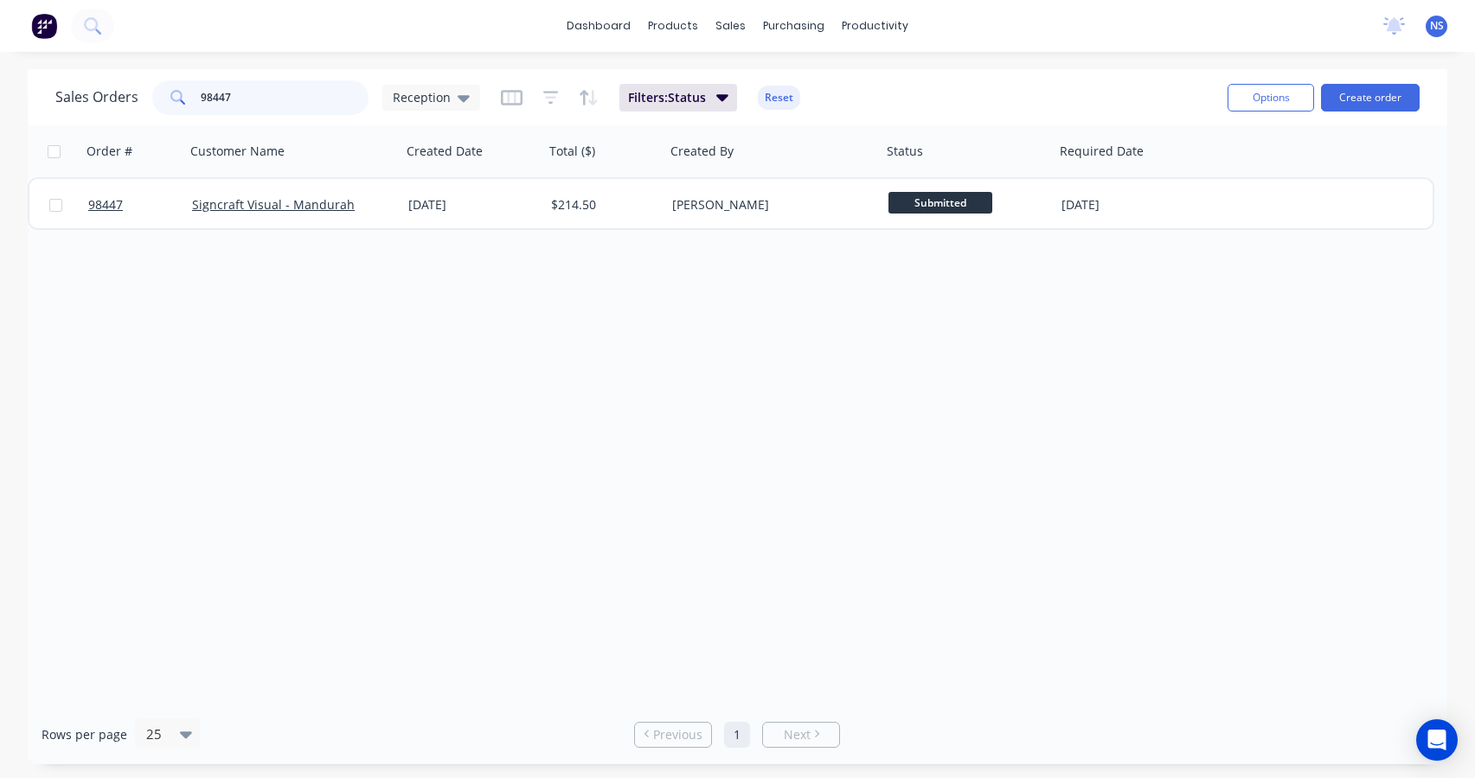
click at [285, 96] on input "98447" at bounding box center [285, 97] width 169 height 35
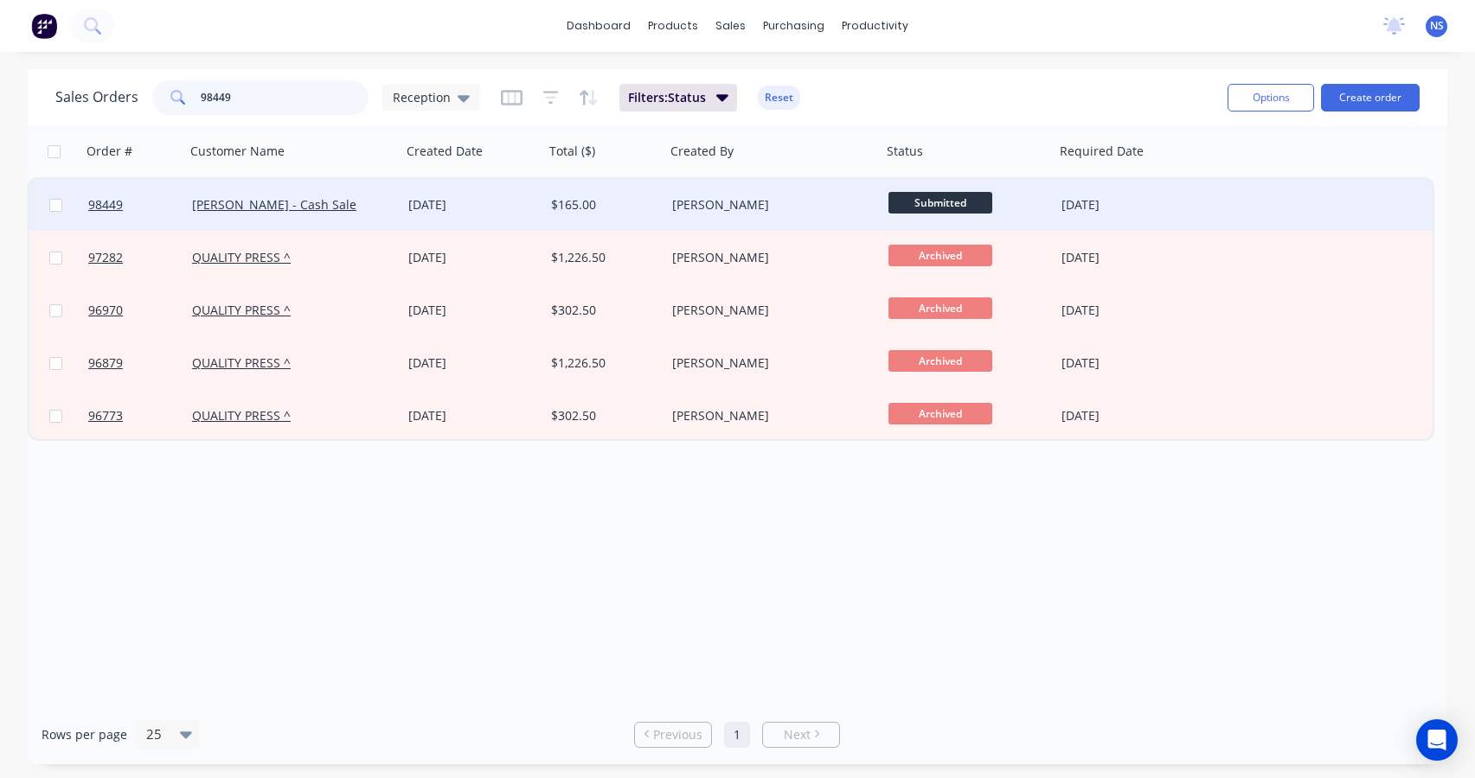
type input "98449"
click at [801, 200] on div "[PERSON_NAME]" at bounding box center [768, 204] width 192 height 17
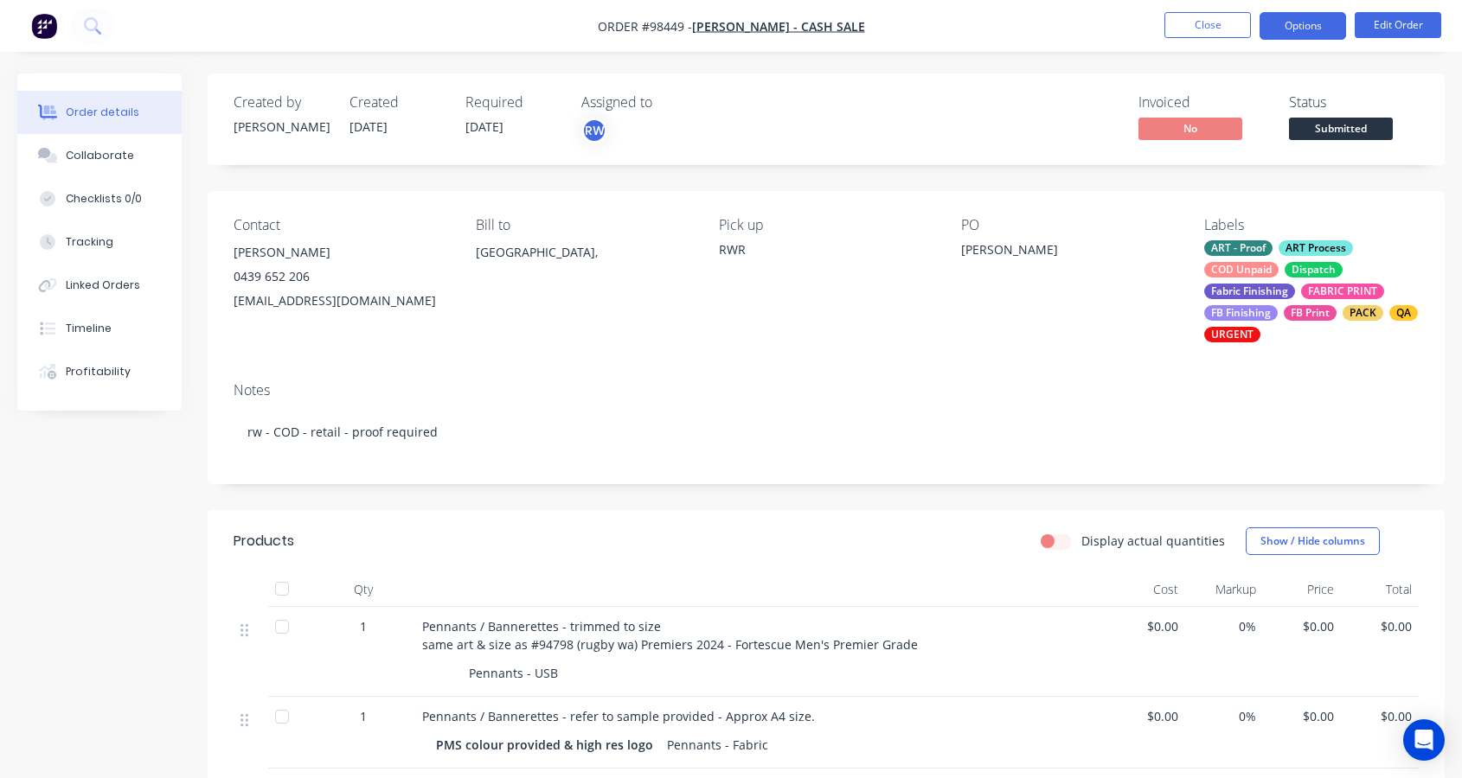
click at [1295, 27] on button "Options" at bounding box center [1302, 26] width 86 height 28
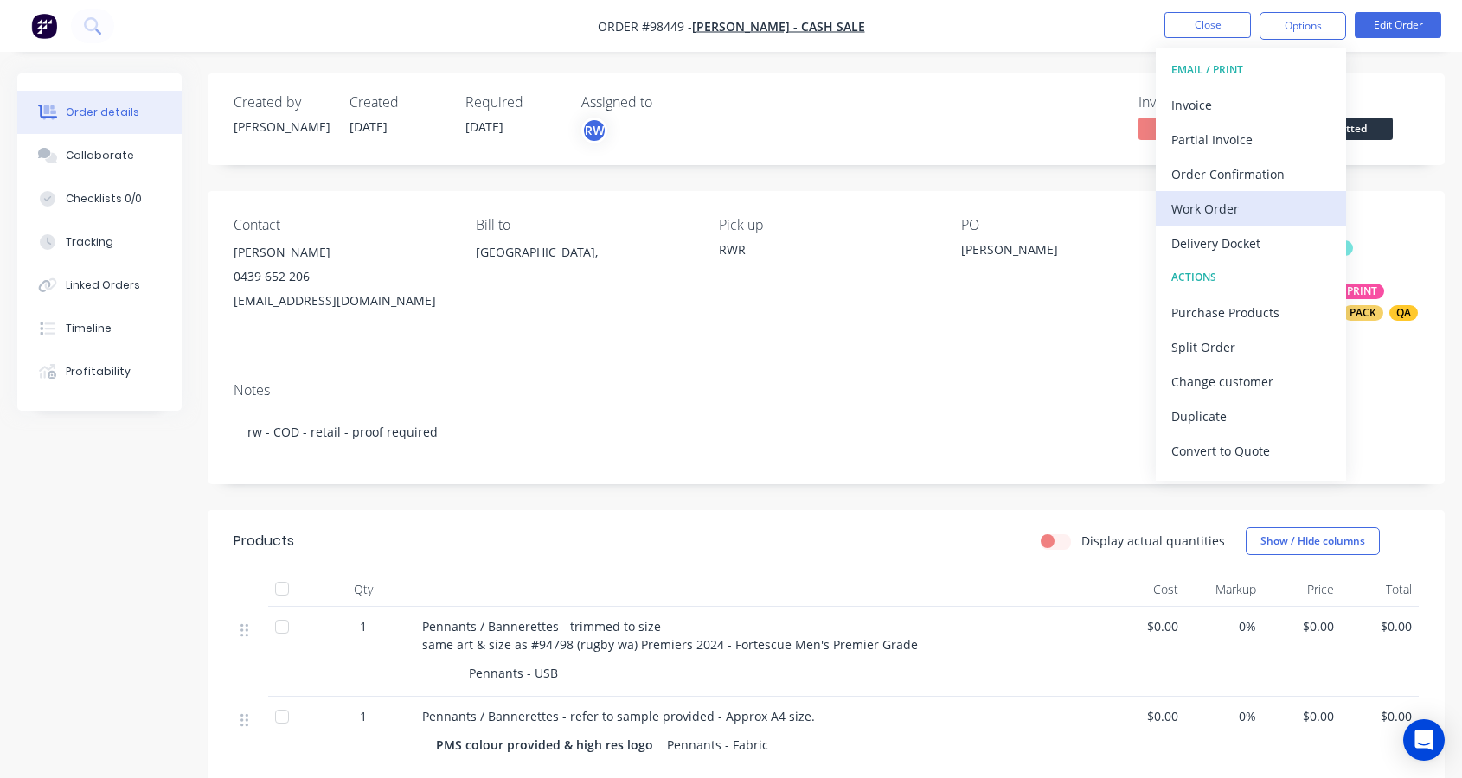
click at [1246, 211] on div "Work Order" at bounding box center [1250, 208] width 159 height 25
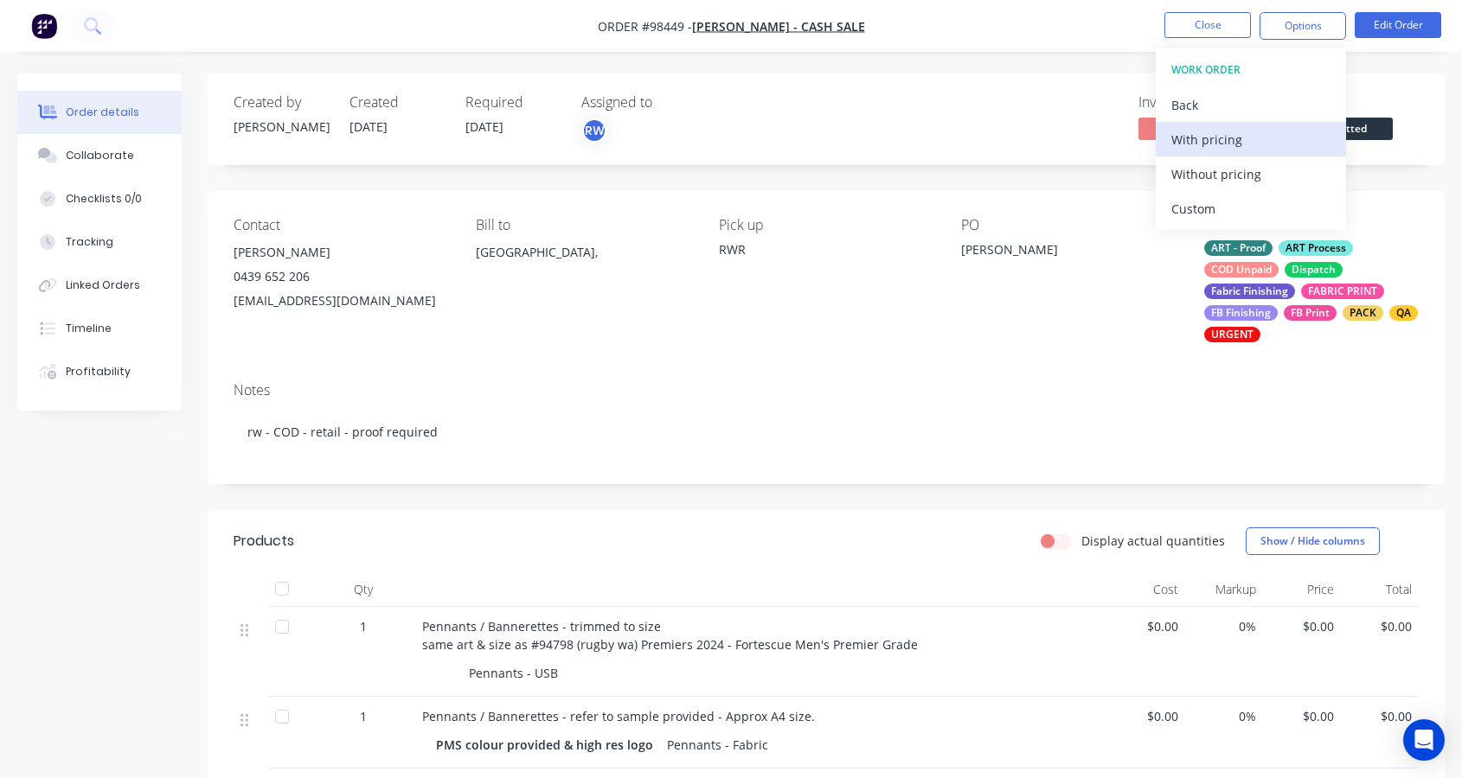
click at [1230, 135] on div "With pricing" at bounding box center [1250, 139] width 159 height 25
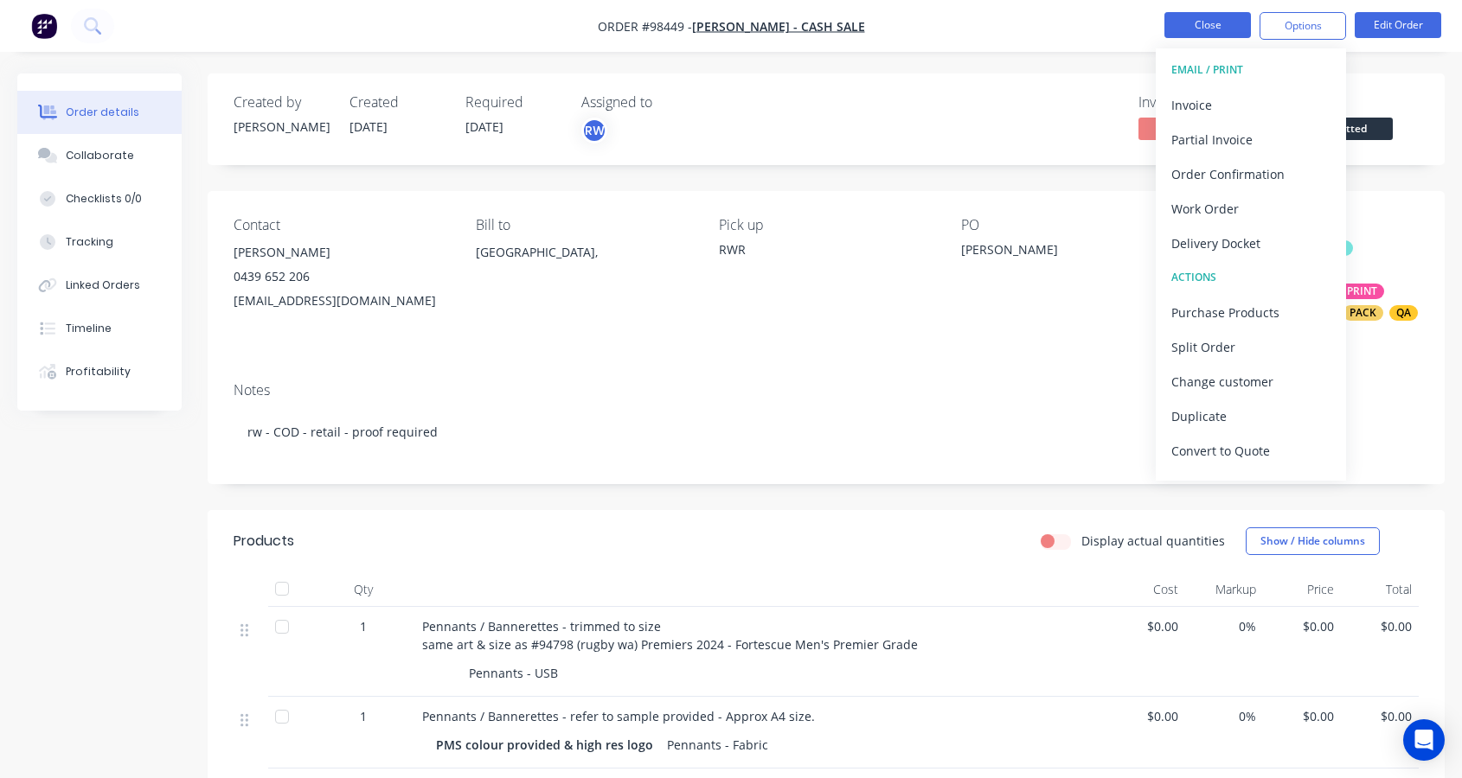
click at [1220, 28] on button "Close" at bounding box center [1207, 25] width 86 height 26
